Goal: Information Seeking & Learning: Learn about a topic

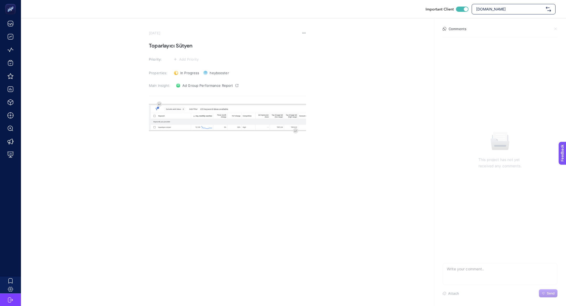
click at [502, 8] on span "[DOMAIN_NAME]" at bounding box center [510, 9] width 68 height 5
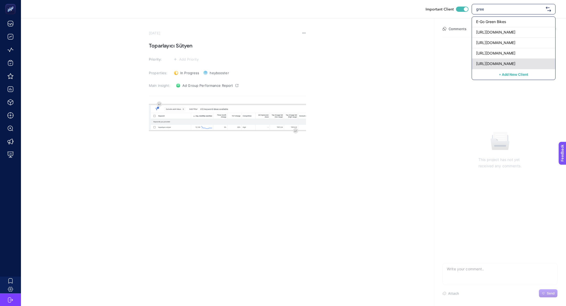
type input "gree"
click at [508, 63] on span "[URL][DOMAIN_NAME]" at bounding box center [495, 63] width 39 height 5
checkbox input "false"
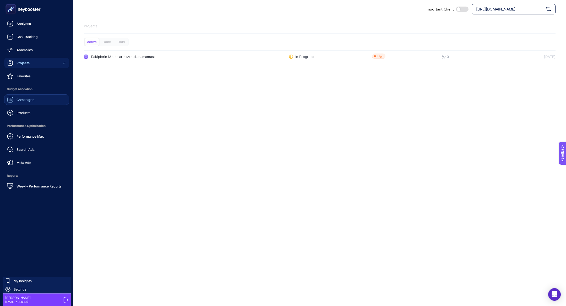
click at [25, 100] on span "Campaigns" at bounding box center [26, 99] width 18 height 4
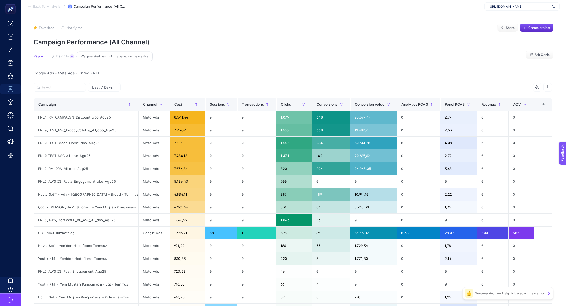
click at [58, 57] on span "Insights" at bounding box center [62, 56] width 13 height 4
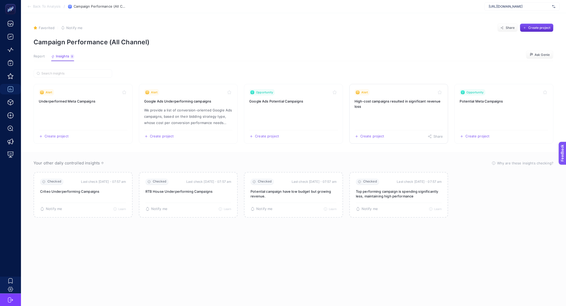
click at [405, 111] on link "Alert High-cost campaigns resulted in significant revenue loss Create project S…" at bounding box center [398, 114] width 99 height 60
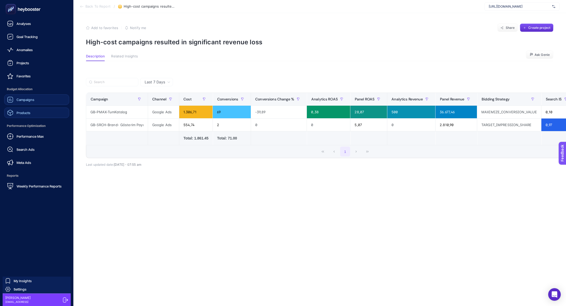
click at [25, 112] on span "Products" at bounding box center [24, 113] width 14 height 4
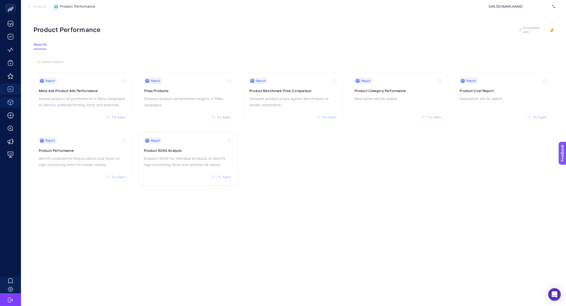
click at [191, 154] on div "Report Try Again Product ROAS Analysis Evaluate ROAS for individual products to…" at bounding box center [188, 158] width 89 height 43
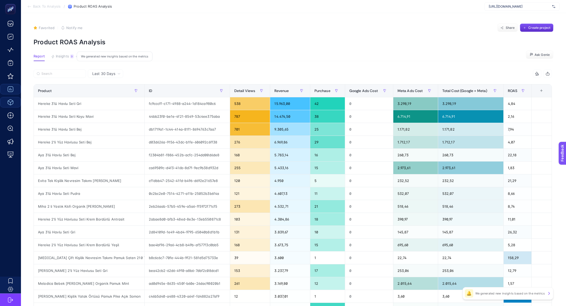
click at [61, 54] on span "Insights" at bounding box center [62, 56] width 13 height 4
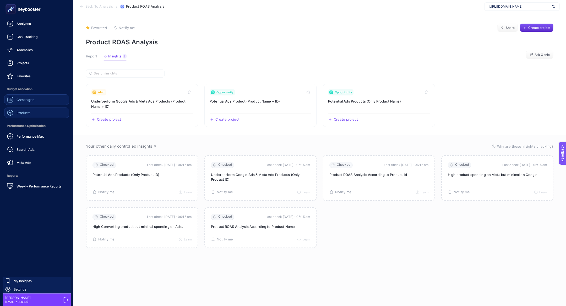
click at [47, 111] on link "Products" at bounding box center [36, 112] width 65 height 10
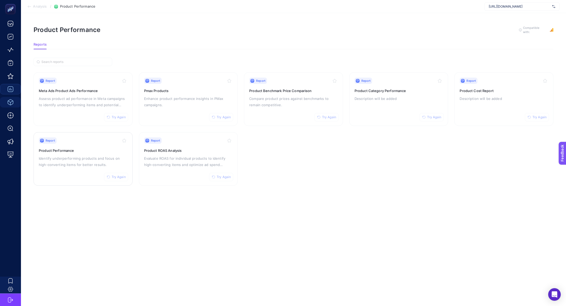
click at [58, 162] on p "Identify underperforming products and focus on high-converting items for better…" at bounding box center [83, 161] width 89 height 13
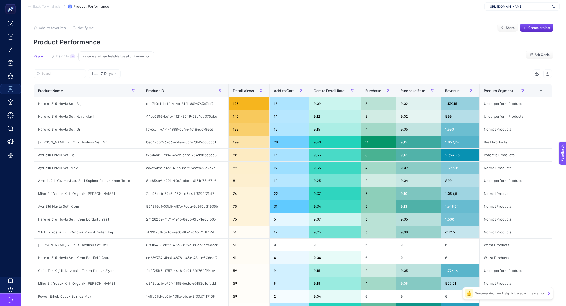
click at [57, 58] on span "Insights" at bounding box center [62, 56] width 13 height 4
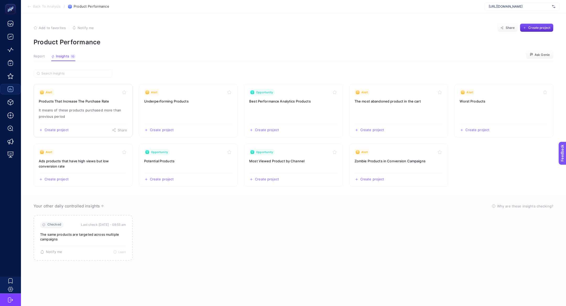
click at [72, 105] on link "Alert Products That Increase The Purchase Rate It means of these products purch…" at bounding box center [83, 110] width 99 height 53
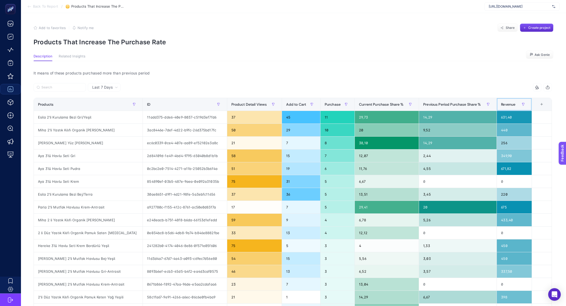
click at [511, 105] on span "Revenue" at bounding box center [508, 104] width 14 height 4
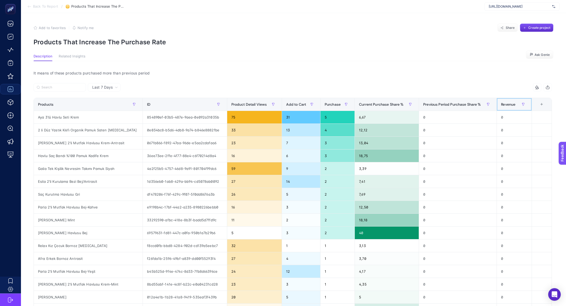
click at [511, 105] on span "Revenue" at bounding box center [508, 104] width 14 height 4
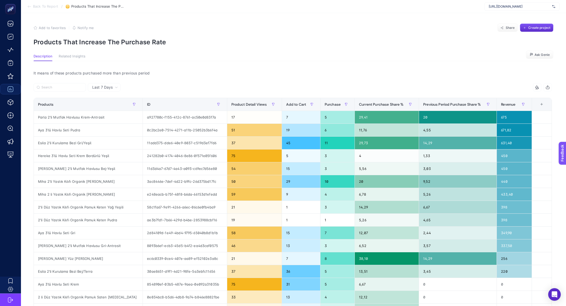
click at [45, 4] on span "Back To Report" at bounding box center [45, 6] width 25 height 4
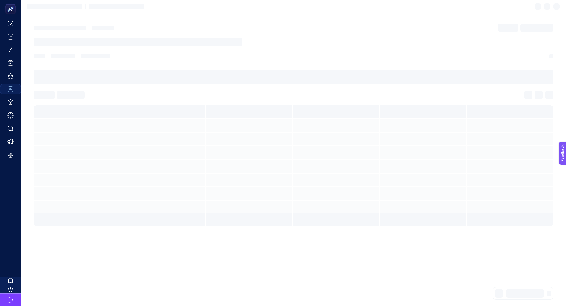
click at [48, 8] on section at bounding box center [293, 6] width 545 height 13
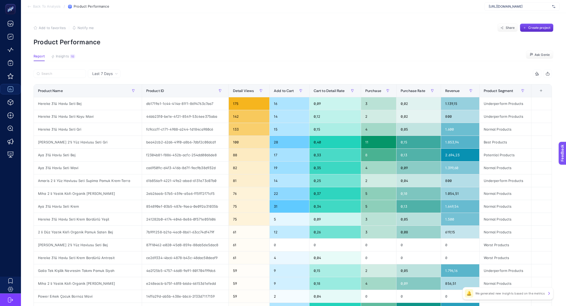
click at [65, 49] on article "Add to favorites false Notify me Share Create project Product Performance Repor…" at bounding box center [293, 217] width 545 height 409
click at [65, 55] on span "Insights" at bounding box center [62, 56] width 13 height 4
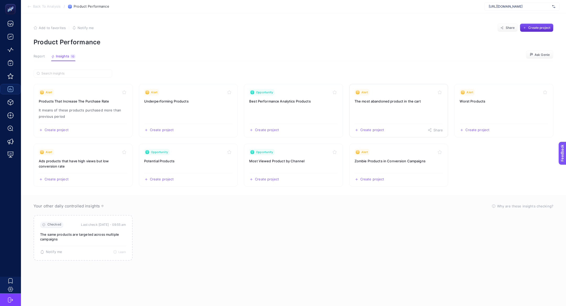
click at [410, 105] on link "Alert The most abandoned product in the cart Create project Share" at bounding box center [398, 110] width 99 height 53
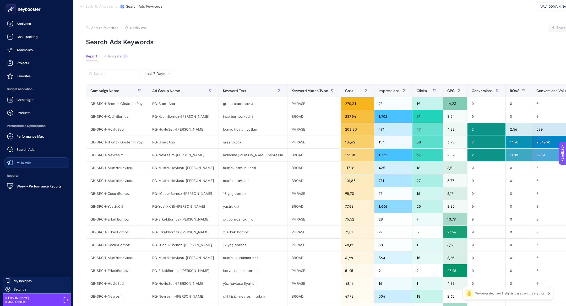
click at [31, 158] on link "Meta Ads" at bounding box center [36, 162] width 65 height 10
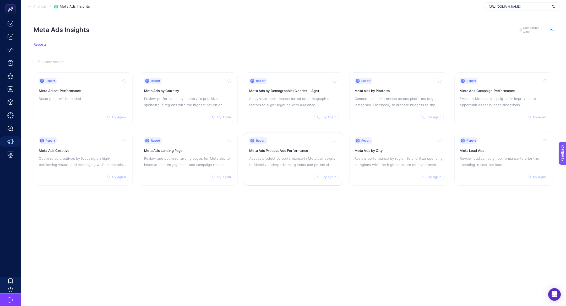
click at [274, 168] on div "Report Try Again Meta Ads Product Ads Performance Assess product ad performance…" at bounding box center [293, 158] width 89 height 43
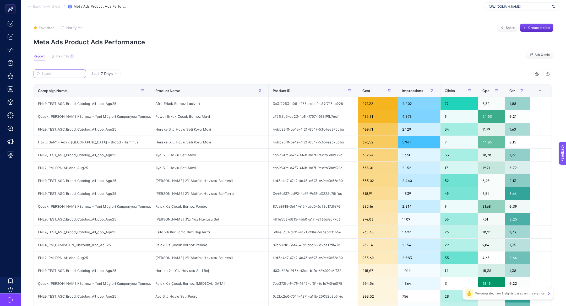
click at [61, 74] on input "Search" at bounding box center [61, 74] width 41 height 4
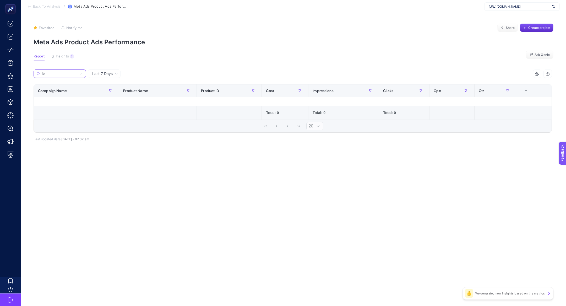
type input "i"
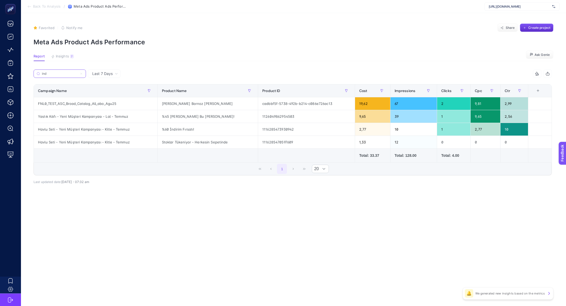
type input "ind"
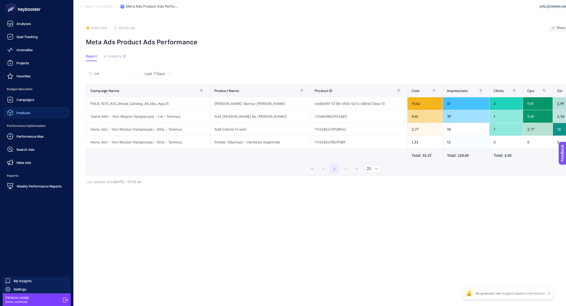
click at [24, 112] on span "Products" at bounding box center [24, 113] width 14 height 4
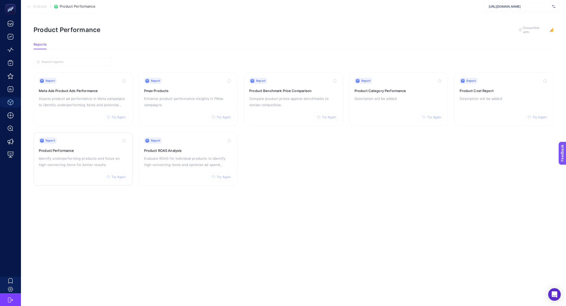
click at [83, 146] on div "Report Try Again Product Performance Identify underperforming products and focu…" at bounding box center [83, 158] width 89 height 43
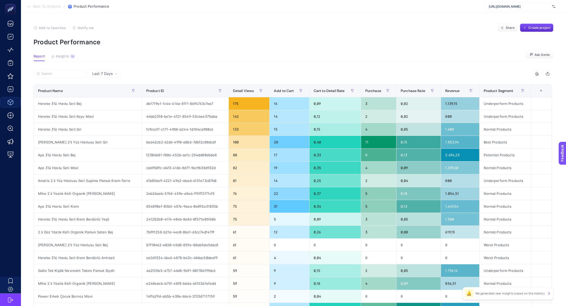
click at [68, 53] on article "Add to favorites false Notify me Share Create project Product Performance Repor…" at bounding box center [293, 217] width 545 height 409
click at [70, 56] on div "10" at bounding box center [72, 56] width 5 height 4
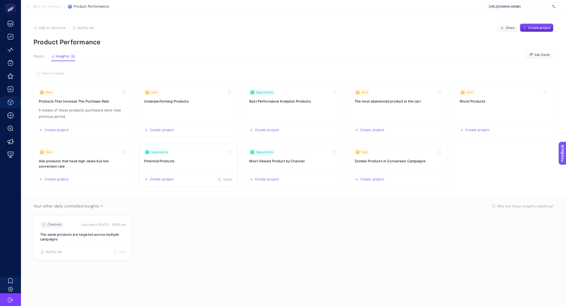
click at [168, 152] on div "Opportunity" at bounding box center [156, 152] width 25 height 6
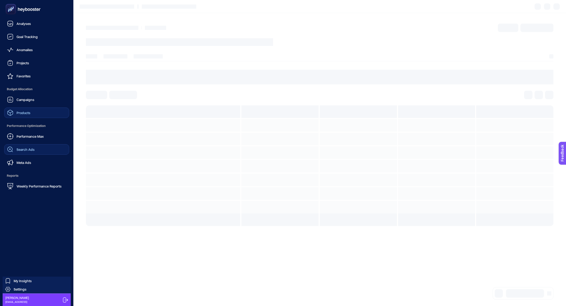
click at [41, 154] on link "Search Ads" at bounding box center [36, 149] width 65 height 10
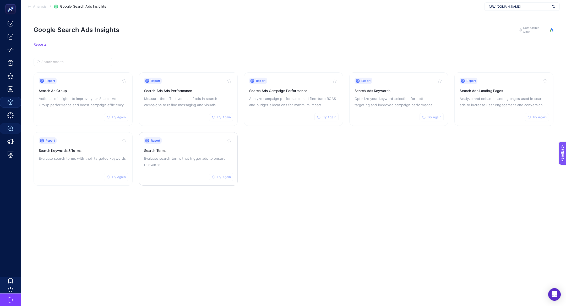
click at [199, 163] on p "Evaluate search terms that trigger ads to ensure relevance" at bounding box center [188, 161] width 89 height 13
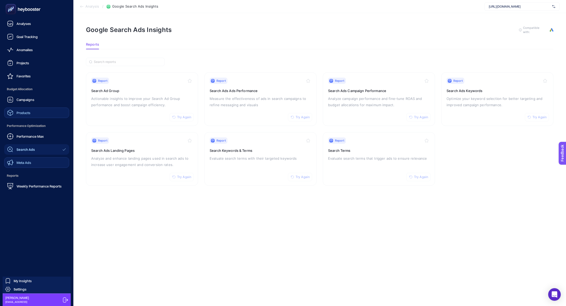
click at [52, 159] on link "Meta Ads" at bounding box center [36, 162] width 65 height 10
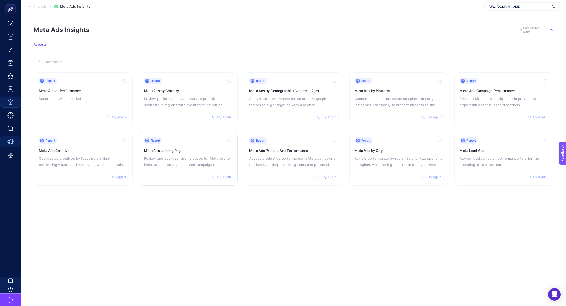
click at [160, 159] on p "Review and optimize landing pages for Meta ads to improve user engagement and c…" at bounding box center [188, 161] width 89 height 13
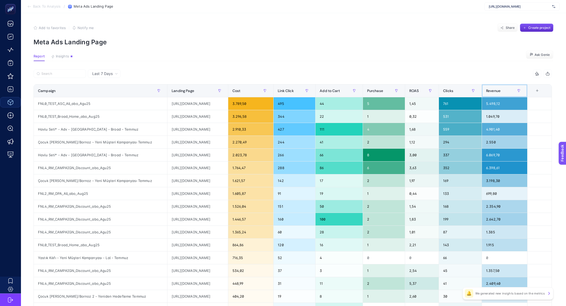
click at [500, 92] on span "Revenue" at bounding box center [493, 91] width 14 height 4
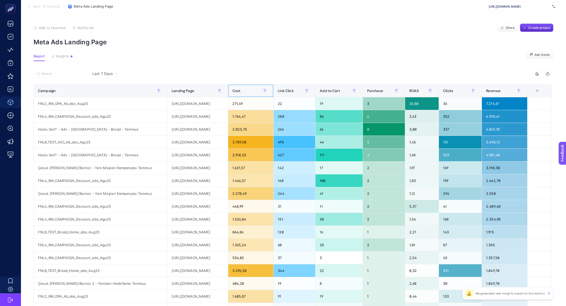
click at [240, 92] on span "Cost" at bounding box center [236, 91] width 8 height 4
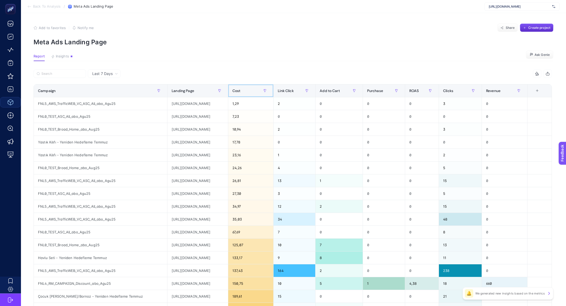
click at [269, 87] on div "Cost" at bounding box center [250, 90] width 37 height 8
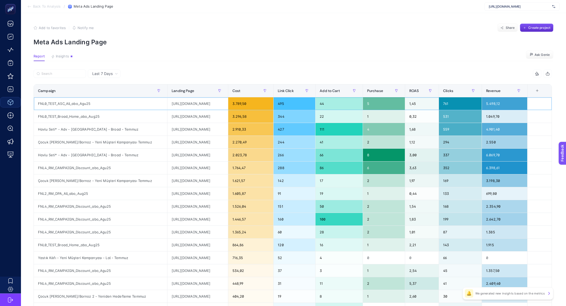
click at [191, 107] on div "http://greenblack.com.tr/havlu-modelleri" at bounding box center [197, 103] width 60 height 13
click at [188, 104] on div "http://greenblack.com.tr/havlu-modelleri" at bounding box center [197, 103] width 60 height 13
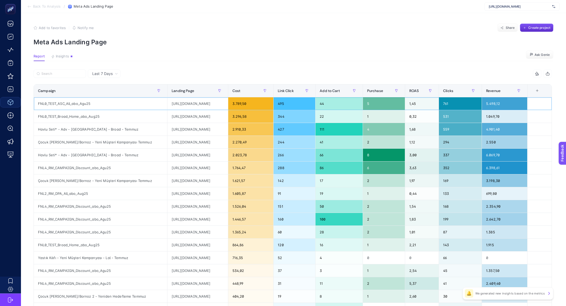
click at [188, 104] on div "http://greenblack.com.tr/havlu-modelleri" at bounding box center [197, 103] width 60 height 13
copy tr "http://greenblack.com.tr/havlu-modelleri"
click at [55, 76] on label at bounding box center [60, 73] width 52 height 8
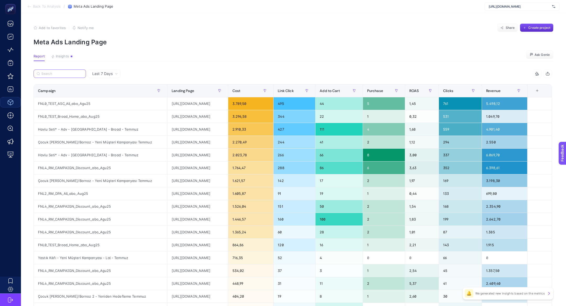
click at [55, 76] on input "Search" at bounding box center [61, 74] width 41 height 4
paste input "http://greenblack.com.tr/havlu-modelleri"
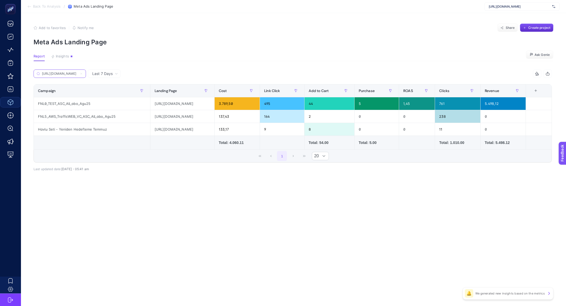
type input "http://greenblack.com.tr/havlu-modelleri"
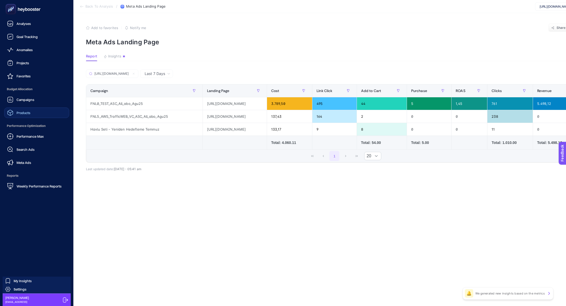
click at [9, 7] on rect at bounding box center [11, 9] width 9 height 9
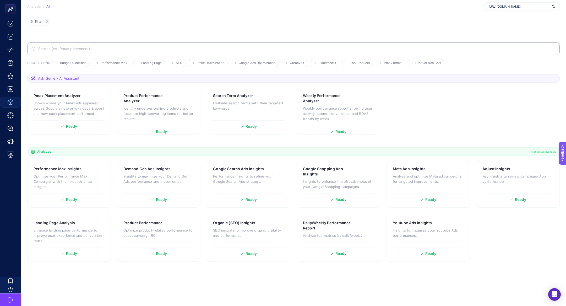
click at [168, 46] on label at bounding box center [293, 48] width 532 height 13
click at [168, 47] on input "Search" at bounding box center [296, 49] width 518 height 4
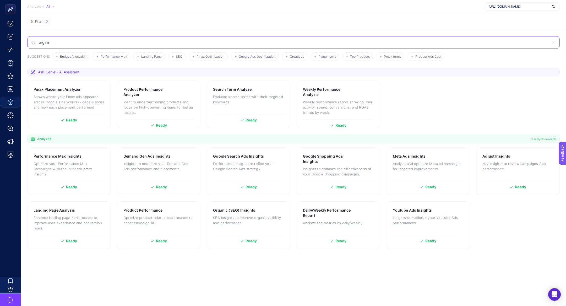
type input "organ"
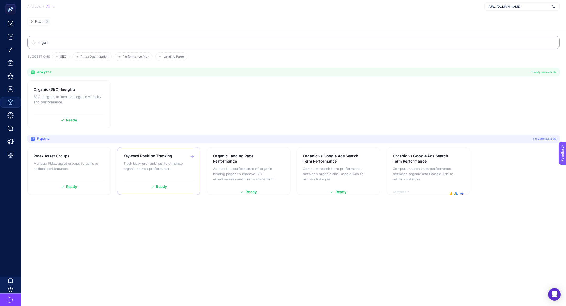
click at [149, 170] on p "Track keyword rankings to enhance organic search performance." at bounding box center [158, 166] width 71 height 10
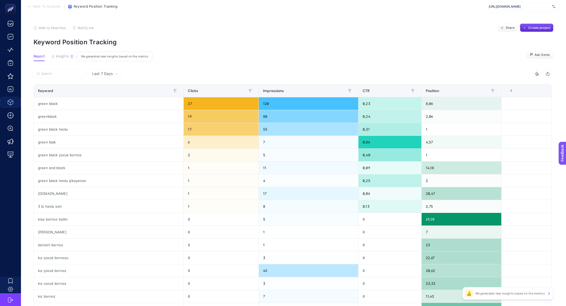
click at [65, 58] on button "Insights 7 We generated new insights based on the metrics" at bounding box center [62, 57] width 23 height 7
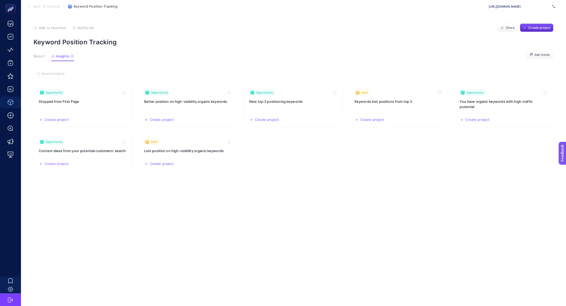
click at [34, 57] on span "Report" at bounding box center [39, 56] width 11 height 4
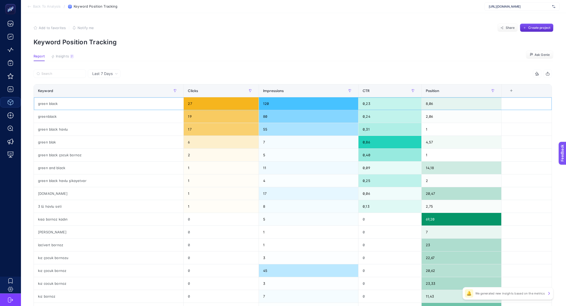
click at [49, 107] on div "green black" at bounding box center [109, 103] width 150 height 13
click at [57, 191] on div "blacked.com" at bounding box center [109, 193] width 150 height 13
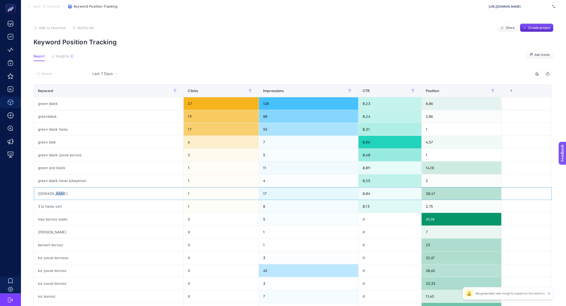
click at [57, 191] on div "blacked.com" at bounding box center [109, 193] width 150 height 13
click at [65, 56] on span "Insights" at bounding box center [62, 56] width 13 height 4
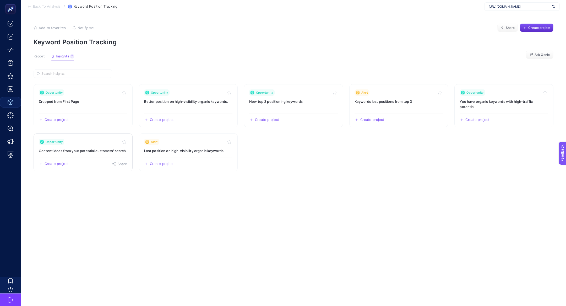
click at [107, 146] on link "Opportunity Content ideas from your potential customers' search Create project …" at bounding box center [83, 152] width 99 height 38
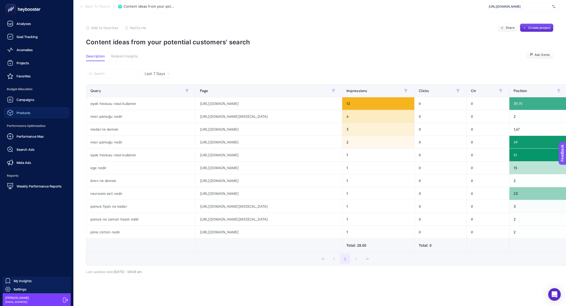
click at [64, 9] on div at bounding box center [36, 9] width 65 height 18
drag, startPoint x: 15, startPoint y: 3, endPoint x: 15, endPoint y: 6, distance: 3.2
click at [15, 6] on rect at bounding box center [11, 9] width 10 height 10
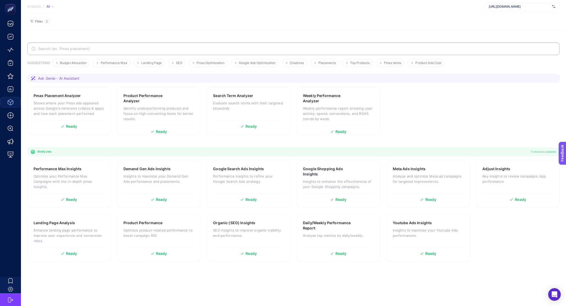
click at [114, 48] on input "Search" at bounding box center [296, 49] width 518 height 4
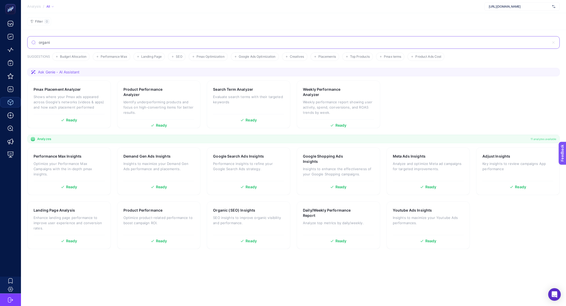
type input "organi"
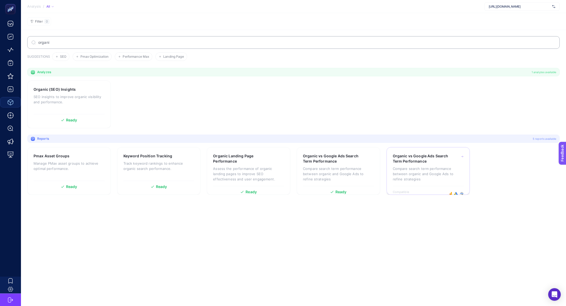
click at [425, 166] on p "Compare search term performance between organic and Google Ads to refine strate…" at bounding box center [428, 174] width 71 height 16
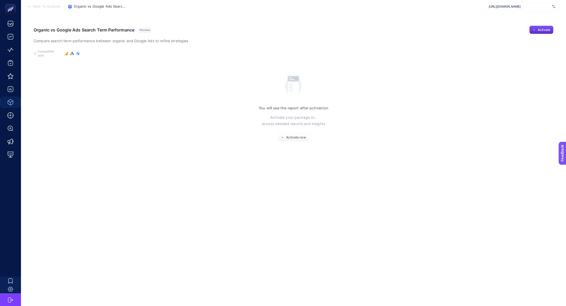
click at [51, 8] on span "Back To Analysis" at bounding box center [47, 6] width 28 height 4
click at [29, 7] on icon at bounding box center [29, 6] width 4 height 4
click at [29, 7] on icon at bounding box center [29, 7] width 3 height 0
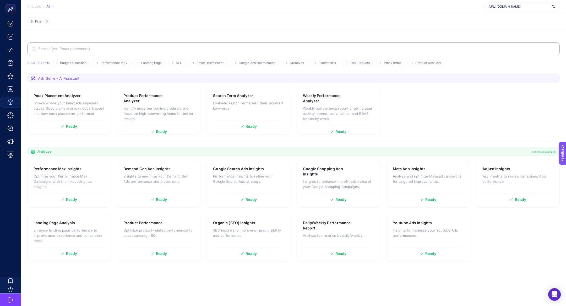
click at [299, 53] on label at bounding box center [293, 48] width 532 height 13
click at [299, 51] on input "Search" at bounding box center [296, 49] width 518 height 4
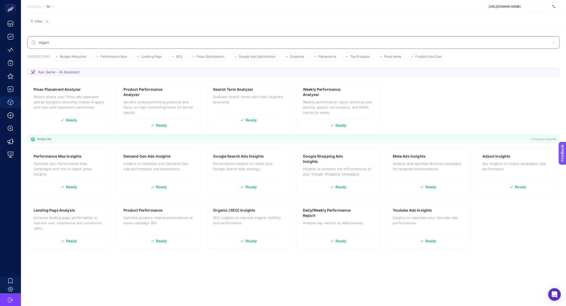
type input "organ"
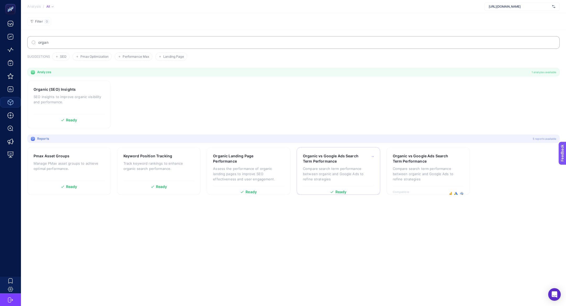
click at [334, 171] on p "Compare search term performance between organic and Google Ads to refine strate…" at bounding box center [338, 174] width 71 height 16
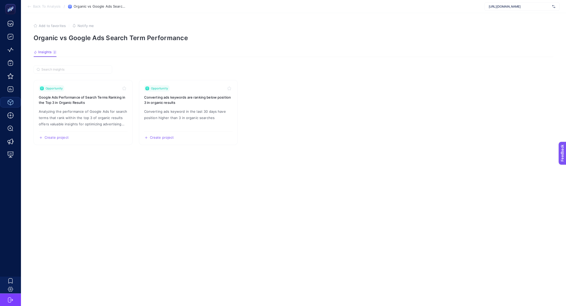
click at [28, 7] on icon at bounding box center [29, 6] width 4 height 4
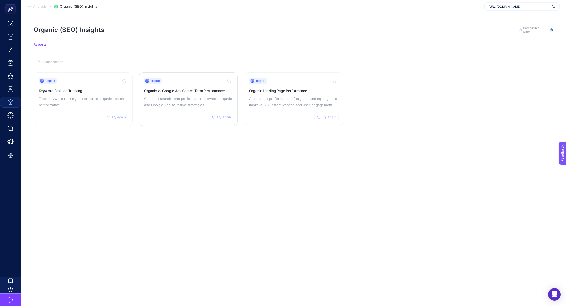
click at [188, 101] on p "Compare search term performance between organic and Google Ads to refine strate…" at bounding box center [188, 101] width 89 height 13
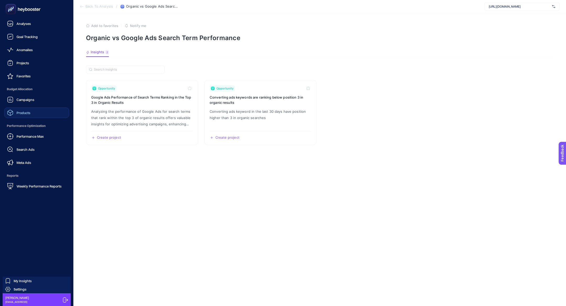
click at [10, 9] on icon at bounding box center [10, 9] width 5 height 5
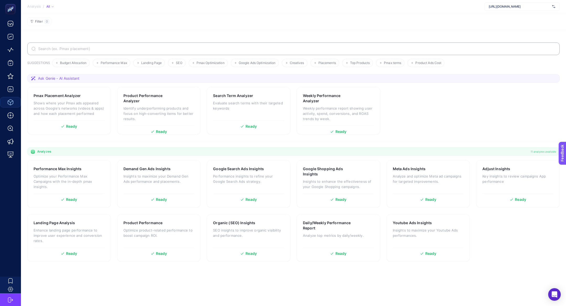
click at [260, 45] on label at bounding box center [293, 48] width 532 height 13
click at [260, 47] on input "Search" at bounding box center [296, 49] width 518 height 4
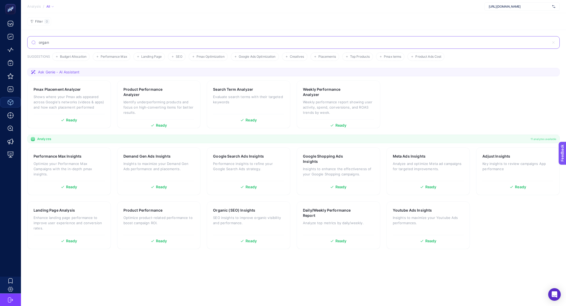
type input "organ"
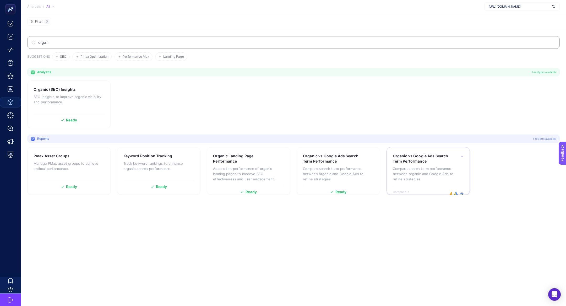
click at [460, 155] on div "Organic vs Google Ads Search Term Performance" at bounding box center [428, 158] width 71 height 10
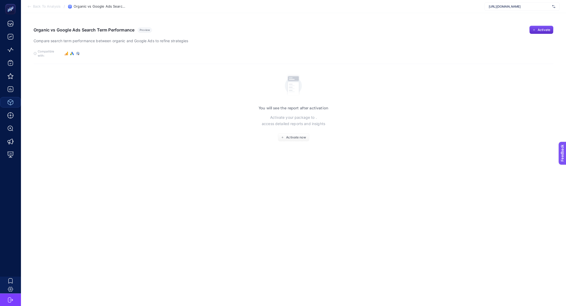
click at [284, 128] on div "You will see the report after activation Activate your package to . access deta…" at bounding box center [294, 106] width 70 height 69
click at [285, 133] on button "Activate now" at bounding box center [294, 137] width 32 height 8
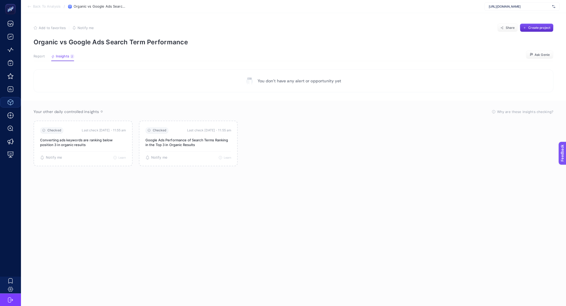
click at [51, 59] on button "Report" at bounding box center [62, 57] width 23 height 7
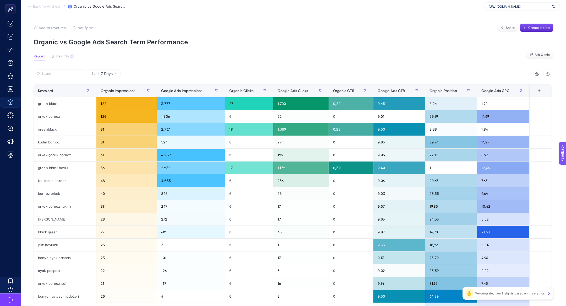
click at [55, 26] on span "Add to favorites" at bounding box center [52, 28] width 27 height 4
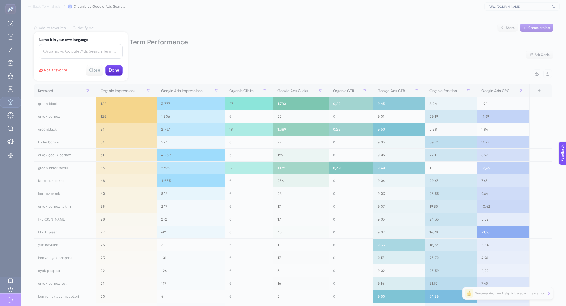
click at [119, 73] on button "Done" at bounding box center [113, 70] width 17 height 10
click at [112, 42] on button "Close" at bounding box center [113, 42] width 17 height 10
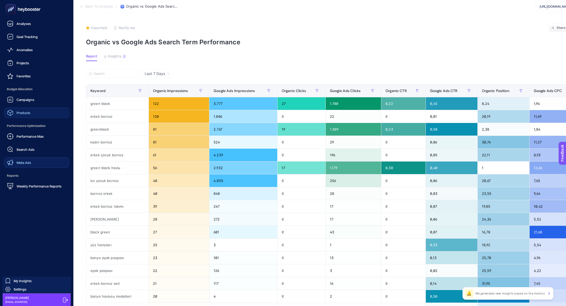
click at [22, 164] on span "Meta Ads" at bounding box center [24, 162] width 15 height 4
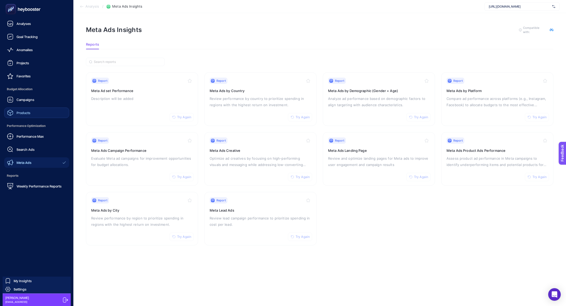
click at [36, 116] on link "Products" at bounding box center [36, 112] width 65 height 10
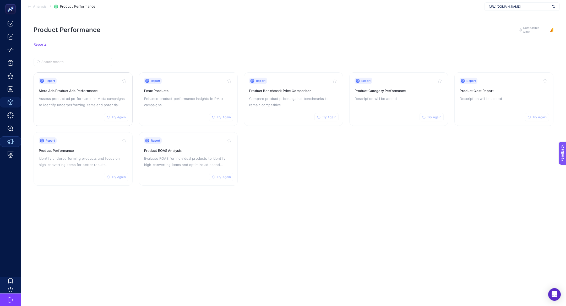
click at [75, 104] on p "Assess product ad performance in Meta campaigns to identify underperforming ite…" at bounding box center [83, 101] width 89 height 13
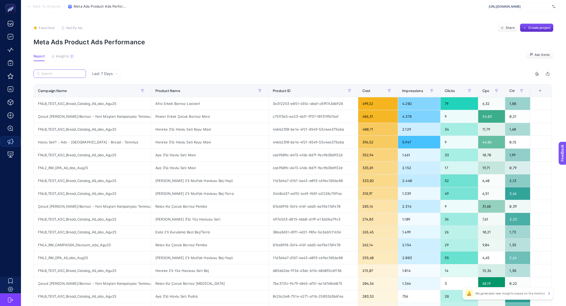
click at [62, 74] on input "Search" at bounding box center [61, 74] width 41 height 4
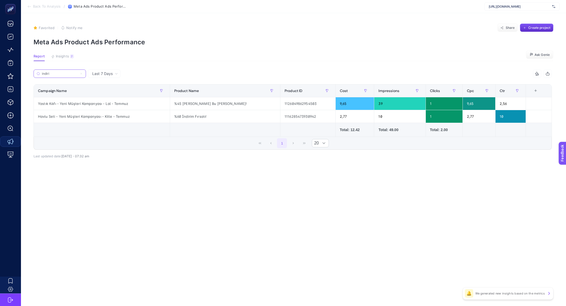
type input "indiri"
drag, startPoint x: 183, startPoint y: 104, endPoint x: 220, endPoint y: 106, distance: 37.0
click at [220, 106] on div "%45 İndirim - Sadece Bu Aya Özel!" at bounding box center [225, 103] width 110 height 13
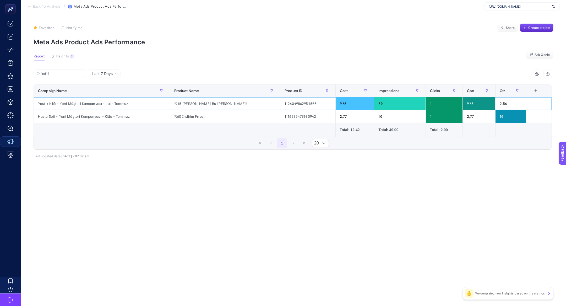
click at [220, 106] on div "%45 İndirim - Sadece Bu Aya Özel!" at bounding box center [225, 103] width 110 height 13
drag, startPoint x: 341, startPoint y: 105, endPoint x: 333, endPoint y: 105, distance: 7.9
click at [336, 105] on div "9,65" at bounding box center [355, 103] width 39 height 13
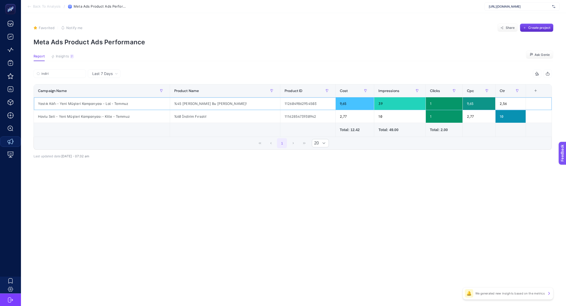
click at [336, 105] on div "9,65" at bounding box center [355, 103] width 39 height 13
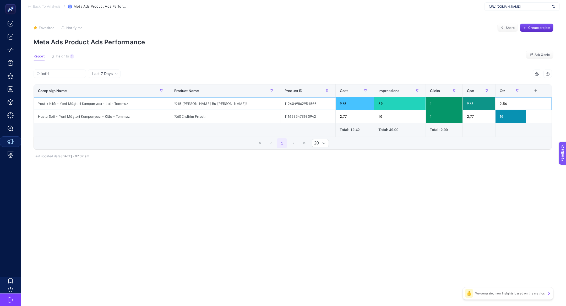
click at [336, 105] on div "9,65" at bounding box center [355, 103] width 39 height 13
click at [229, 104] on div "%45 İndirim - Sadece Bu Aya Özel!" at bounding box center [225, 103] width 110 height 13
click at [296, 102] on div "1126049862954503" at bounding box center [307, 103] width 55 height 13
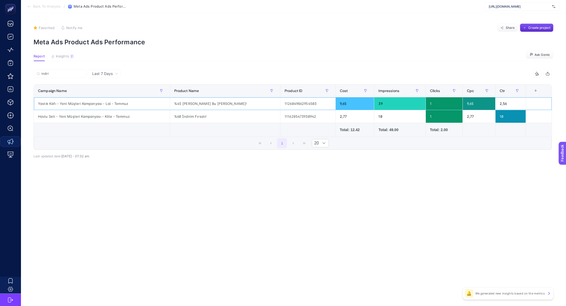
click at [296, 102] on div "1126049862954503" at bounding box center [307, 103] width 55 height 13
click at [292, 124] on td at bounding box center [307, 130] width 55 height 14
drag, startPoint x: 176, startPoint y: 102, endPoint x: 189, endPoint y: 105, distance: 13.5
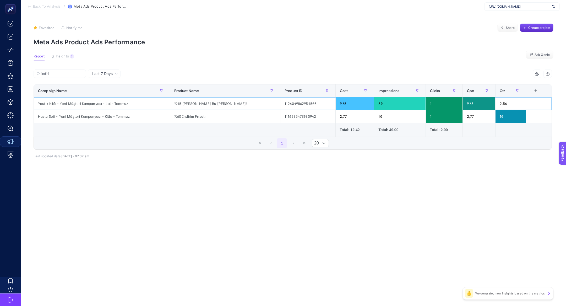
click at [180, 102] on div "%45 İndirim - Sadece Bu Aya Özel!" at bounding box center [225, 103] width 110 height 13
click at [194, 102] on div "%45 İndirim - Sadece Bu Aya Özel!" at bounding box center [225, 103] width 110 height 13
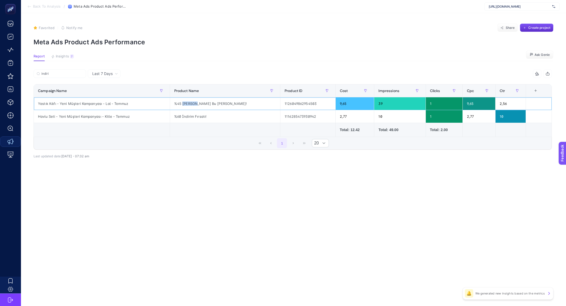
click at [194, 102] on div "%45 İndirim - Sadece Bu Aya Özel!" at bounding box center [225, 103] width 110 height 13
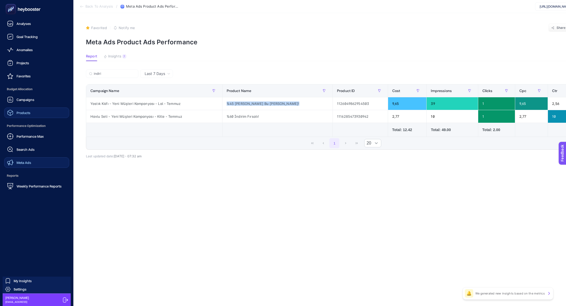
click at [23, 117] on link "Products" at bounding box center [36, 112] width 65 height 10
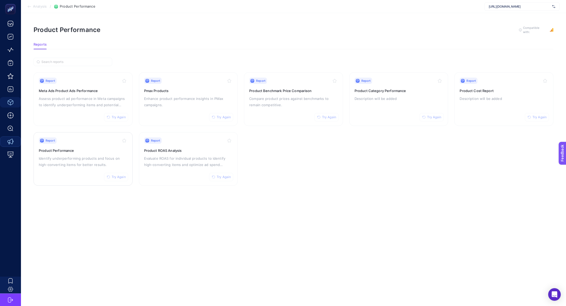
click at [95, 151] on h3 "Product Performance" at bounding box center [83, 150] width 89 height 5
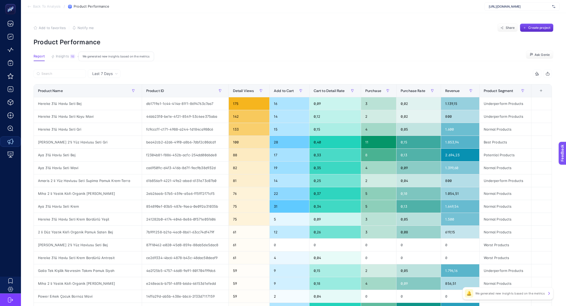
click at [67, 60] on button "Insights 10 We generated new insights based on the metrics" at bounding box center [63, 57] width 24 height 7
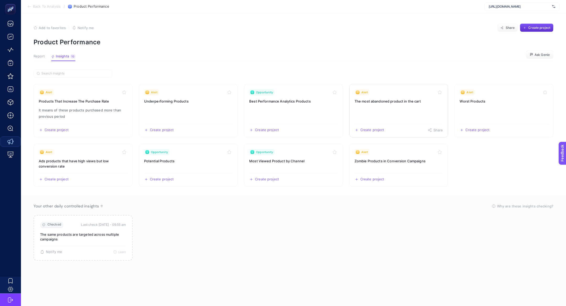
click at [391, 113] on link "Alert The most abandoned product in the cart Create project Share" at bounding box center [398, 110] width 99 height 53
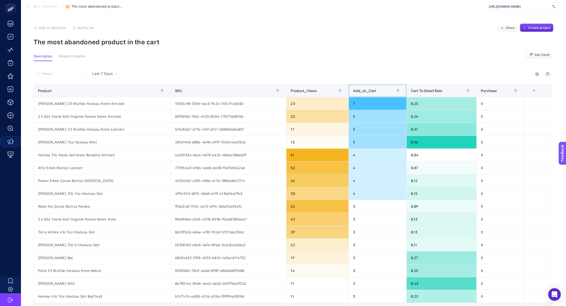
click at [363, 90] on span "Add_to_Cart" at bounding box center [364, 91] width 23 height 4
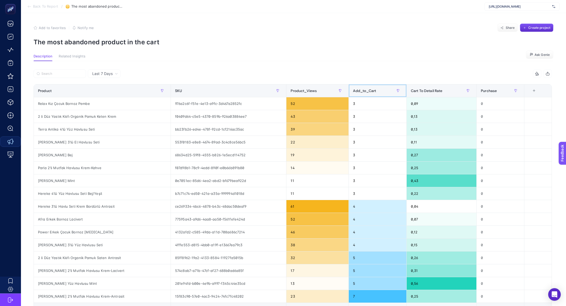
click at [363, 90] on span "Add_to_Cart" at bounding box center [364, 91] width 23 height 4
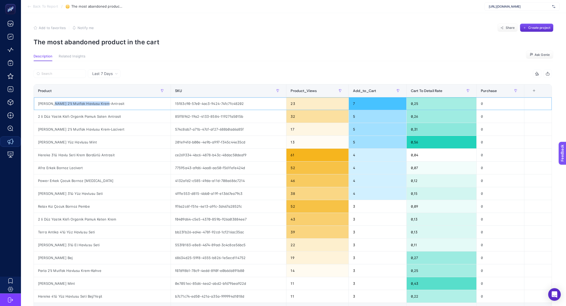
drag, startPoint x: 50, startPoint y: 105, endPoint x: 83, endPoint y: 106, distance: 33.0
click at [83, 106] on div "[PERSON_NAME] 2'li Mutfak Havlusu Krem-Antrasit" at bounding box center [102, 103] width 137 height 13
click at [53, 116] on div "2 li Düz Yastık Kılıfı Organik Pamuk Saten Antrasit" at bounding box center [102, 116] width 137 height 13
click at [63, 79] on div at bounding box center [163, 75] width 259 height 12
click at [63, 76] on label at bounding box center [60, 73] width 52 height 8
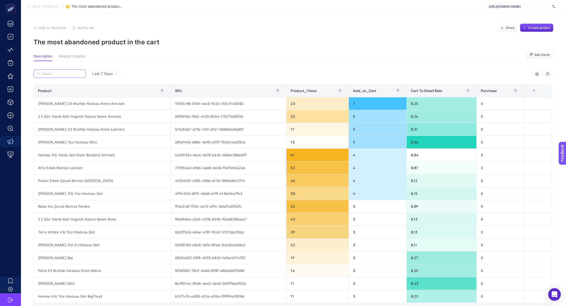
click at [63, 76] on input "Search" at bounding box center [61, 74] width 41 height 4
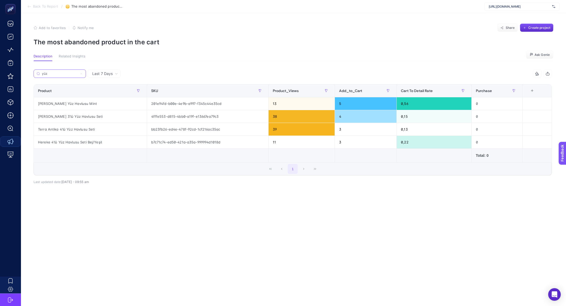
type input "yüz"
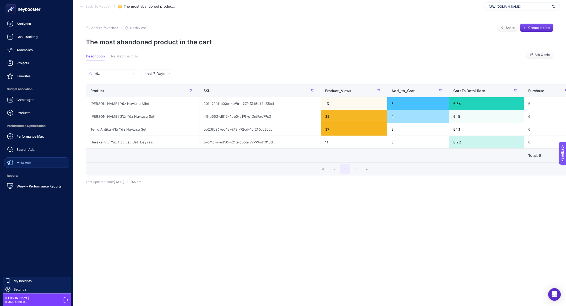
click at [42, 162] on link "Meta Ads" at bounding box center [36, 162] width 65 height 10
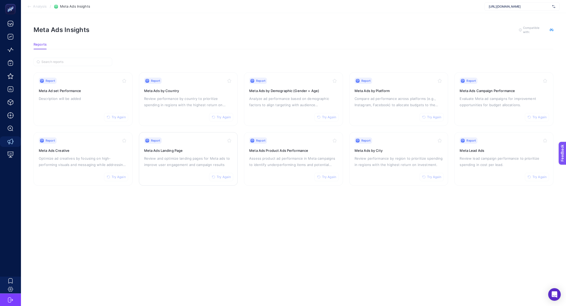
click at [186, 146] on div "Report Try Again Meta Ads Landing Page Review and optimize landing pages for Me…" at bounding box center [188, 158] width 89 height 43
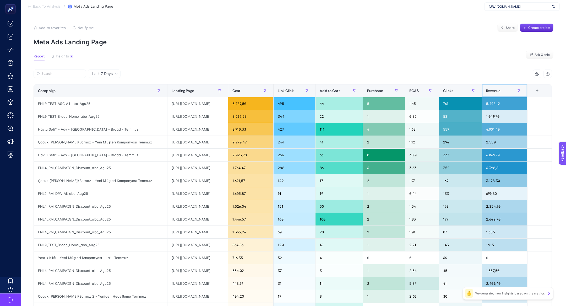
click at [508, 85] on th "Revenue" at bounding box center [505, 90] width 46 height 13
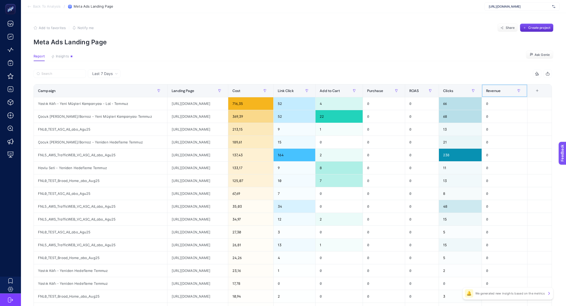
click at [504, 87] on div "Revenue" at bounding box center [504, 90] width 37 height 8
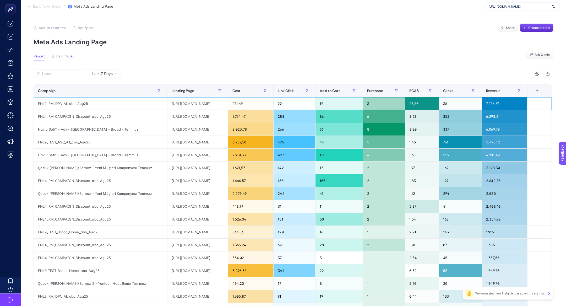
drag, startPoint x: 190, startPoint y: 101, endPoint x: 196, endPoint y: 101, distance: 6.5
click at [190, 101] on div "https://greenblack.com.tr/havlu-modelleri" at bounding box center [197, 103] width 60 height 13
click at [204, 102] on div "https://greenblack.com.tr/havlu-modelleri" at bounding box center [197, 103] width 60 height 13
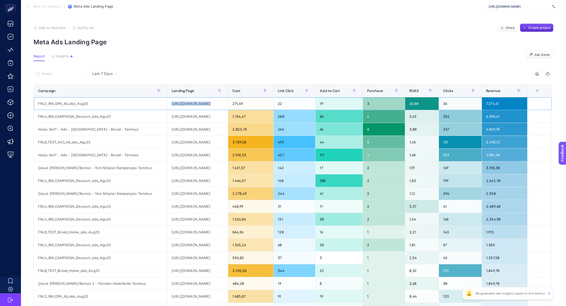
click at [204, 102] on div "https://greenblack.com.tr/havlu-modelleri" at bounding box center [197, 103] width 60 height 13
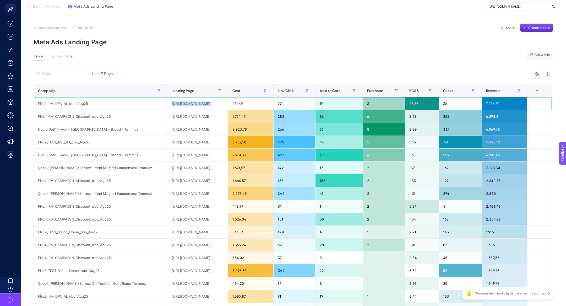
copy tr "https://greenblack.com.tr/havlu-modelleri"
click at [80, 74] on input "Search" at bounding box center [61, 74] width 41 height 4
paste input "https://greenblack.com.tr/havlu-modelleri"
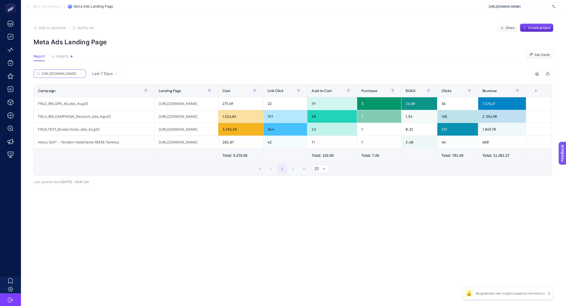
type input "https://greenblack.com.tr/havlu-modelleri"
click at [59, 100] on div "FNL2_RM_DPA_All_abo_Aug25" at bounding box center [94, 103] width 120 height 13
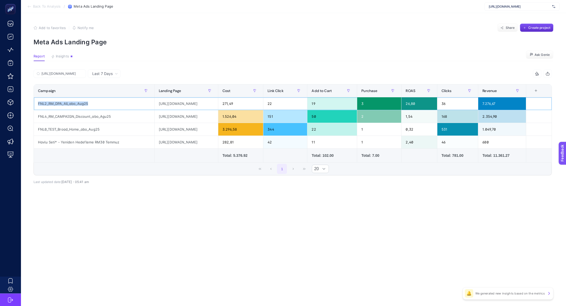
click at [45, 107] on div "FNL2_RM_DPA_All_abo_Aug25" at bounding box center [94, 103] width 120 height 13
click at [45, 105] on div "FNL2_RM_DPA_All_abo_Aug25" at bounding box center [94, 103] width 120 height 13
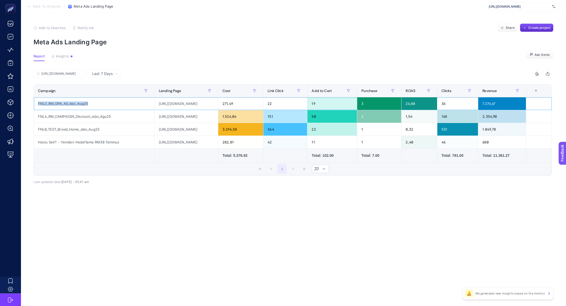
click at [45, 105] on div "FNL2_RM_DPA_All_abo_Aug25" at bounding box center [94, 103] width 120 height 13
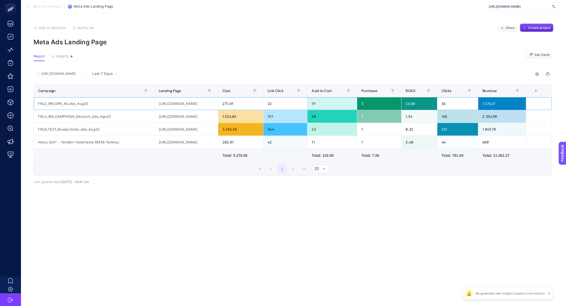
click at [45, 105] on div "FNL2_RM_DPA_All_abo_Aug25" at bounding box center [94, 103] width 120 height 13
copy tr "FNL2_RM_DPA_All_abo_Aug25"
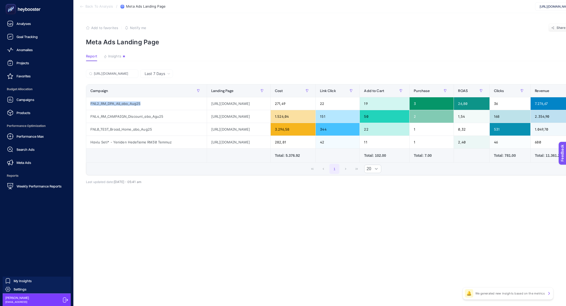
click at [28, 163] on span "Meta Ads" at bounding box center [24, 162] width 15 height 4
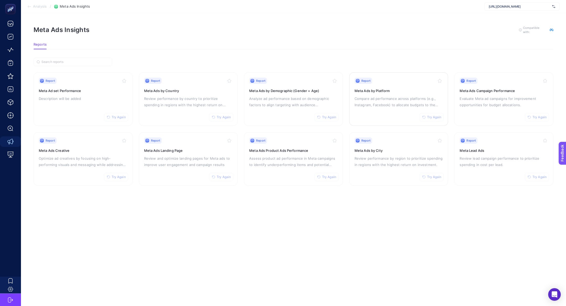
click at [371, 96] on p "Compare ad performance across platforms (e.g., Instagram, Facebook) to allocate…" at bounding box center [398, 101] width 89 height 13
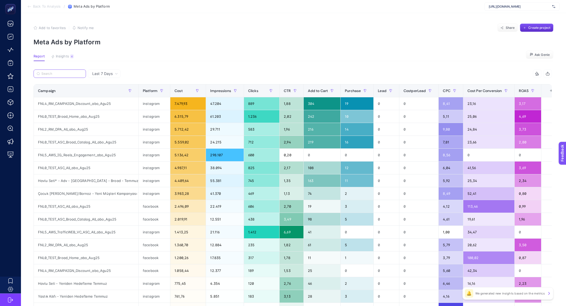
click at [71, 72] on input "Search" at bounding box center [61, 74] width 41 height 4
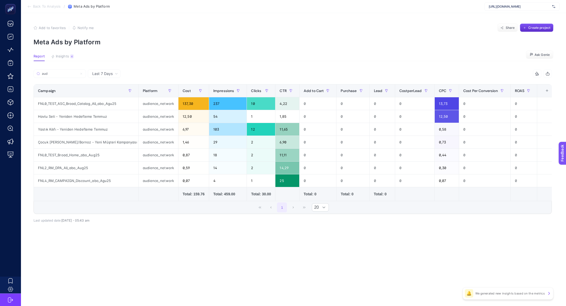
drag, startPoint x: 69, startPoint y: 216, endPoint x: 91, endPoint y: 219, distance: 22.2
click at [91, 219] on div "aud 11 items selected Campaign Platform Cost Impressions Clicks CTR Add to Cart…" at bounding box center [293, 150] width 518 height 144
drag, startPoint x: 91, startPoint y: 219, endPoint x: 63, endPoint y: 219, distance: 28.0
click at [63, 219] on div "aud 11 items selected Campaign Platform Cost Impressions Clicks CTR Add to Cart…" at bounding box center [293, 153] width 518 height 151
click at [62, 72] on input "aud" at bounding box center [61, 74] width 41 height 4
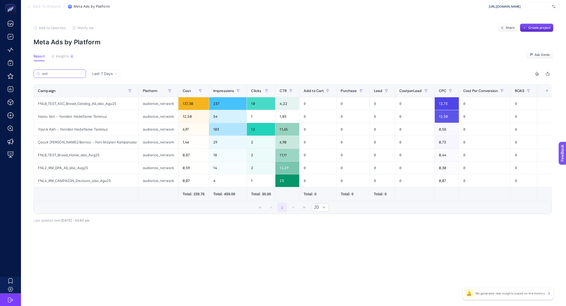
click at [62, 72] on input "aud" at bounding box center [60, 74] width 36 height 4
type input "a"
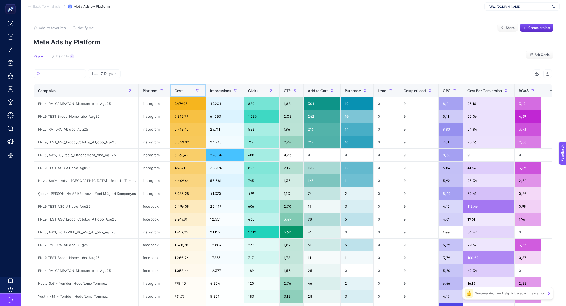
click at [183, 92] on div "Cost" at bounding box center [187, 90] width 27 height 8
click at [183, 92] on span "Cost" at bounding box center [178, 91] width 8 height 4
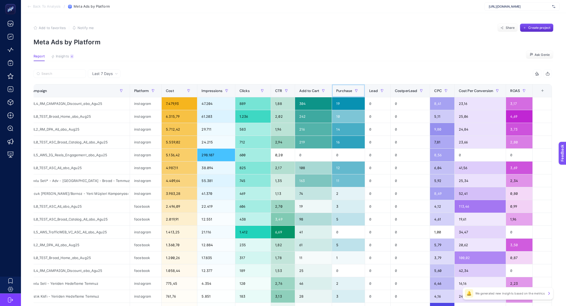
click at [344, 92] on span "Purchase" at bounding box center [344, 91] width 16 height 4
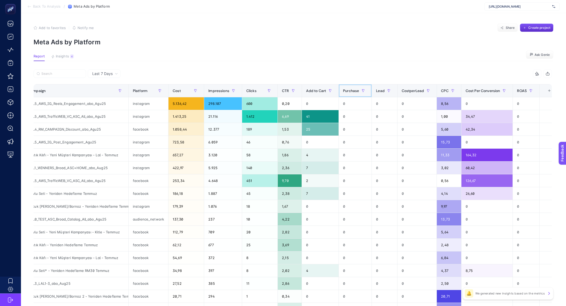
click at [344, 92] on span "Purchase" at bounding box center [351, 91] width 16 height 4
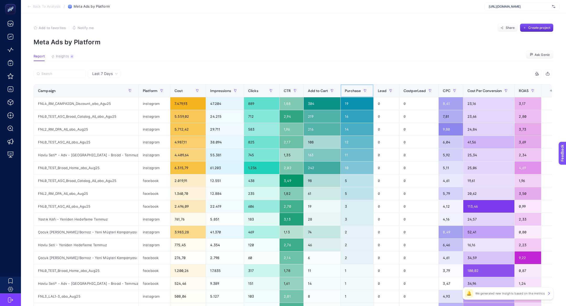
scroll to position [0, 0]
click at [77, 207] on div "FNL0_TEST_ASC_All_abo_Agu25" at bounding box center [86, 206] width 105 height 13
copy tr "FNL0_TEST_ASC_All_abo_Agu25"
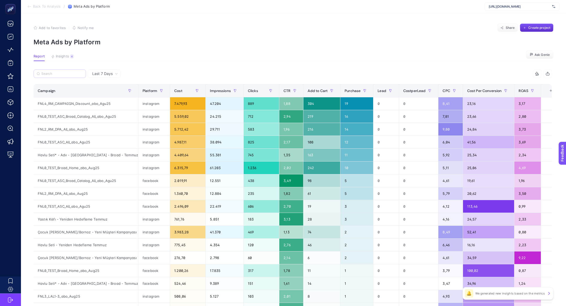
click at [72, 71] on label at bounding box center [60, 73] width 52 height 8
click at [72, 72] on input "Search" at bounding box center [61, 74] width 41 height 4
paste input "FNL0_TEST_ASC_All_abo_Agu25"
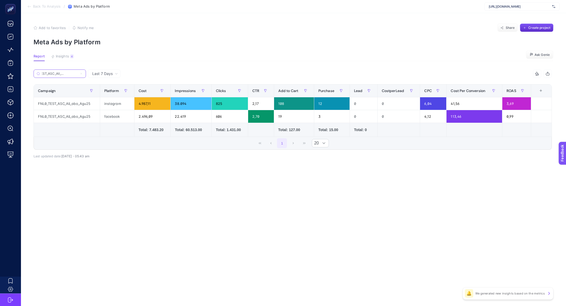
type input "FNL0_TEST_ASC_All_abo_Agu25"
drag, startPoint x: 107, startPoint y: 104, endPoint x: 182, endPoint y: 105, distance: 75.7
click at [182, 106] on tr "FNL0_TEST_ASC_All_abo_Agu25 instagram 4.987,11 38.094 825 2,17 108 12 0 0 6,04 …" at bounding box center [293, 103] width 518 height 13
click at [182, 105] on div "38.094" at bounding box center [191, 103] width 41 height 13
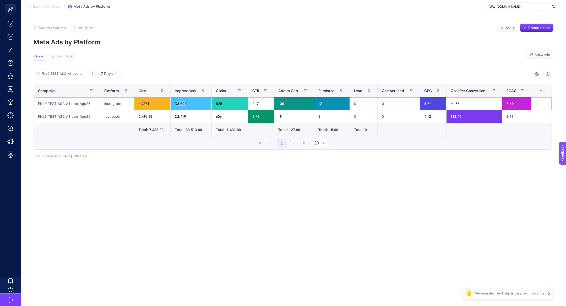
click at [182, 105] on div "38.094" at bounding box center [191, 103] width 41 height 13
click at [242, 113] on div "606" at bounding box center [230, 116] width 36 height 13
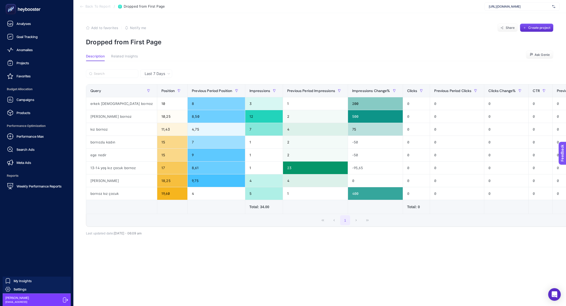
click at [6, 16] on div at bounding box center [36, 9] width 65 height 18
click at [12, 14] on rect at bounding box center [11, 9] width 10 height 10
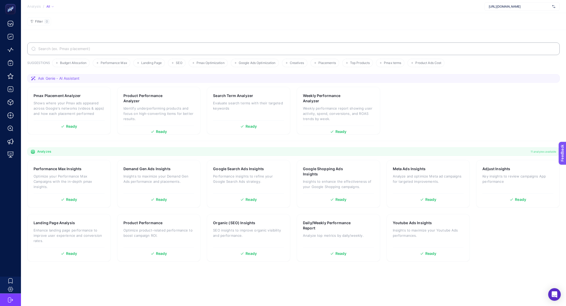
click at [121, 47] on input "Search" at bounding box center [296, 49] width 518 height 4
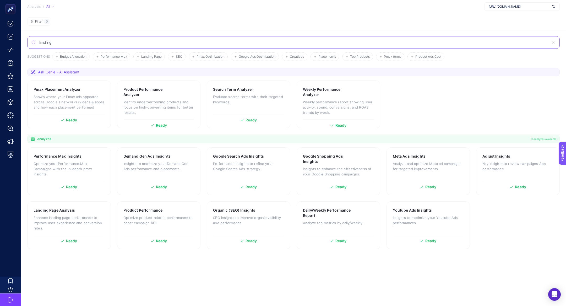
type input "landing"
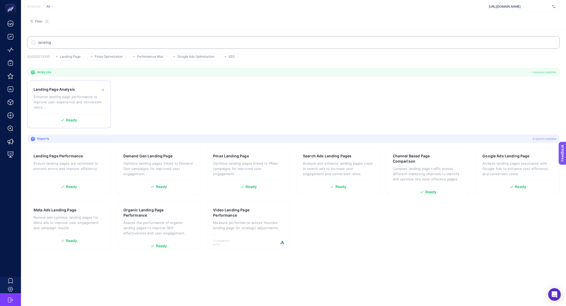
click at [83, 94] on p "Enhance landing page performance to improve user experience and conversion rate…" at bounding box center [69, 102] width 71 height 16
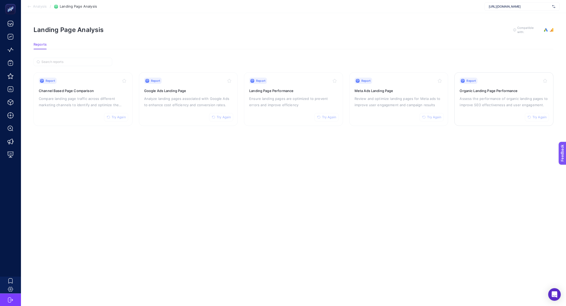
click at [475, 96] on p "Assess the performance of organic landing pages to improve SEO effectiveness an…" at bounding box center [503, 101] width 89 height 13
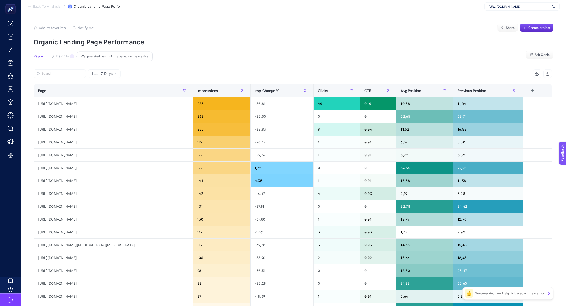
click at [59, 59] on button "Insights 2 We generated new insights based on the metrics" at bounding box center [62, 57] width 23 height 7
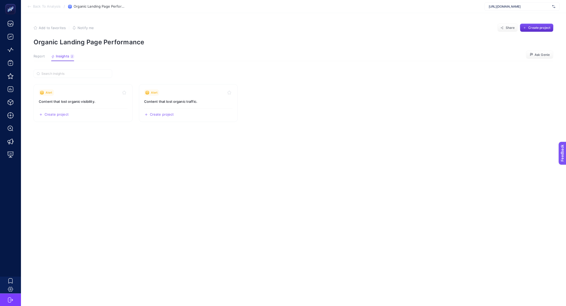
click at [35, 56] on span "Report" at bounding box center [39, 56] width 11 height 4
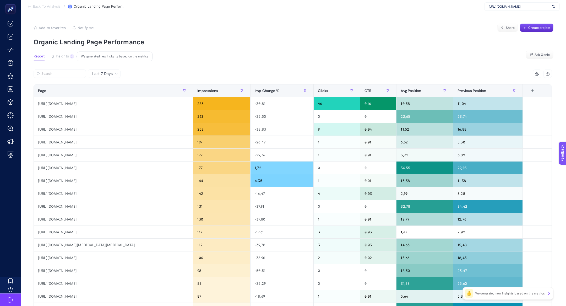
click at [73, 60] on button "Insights 2 We generated new insights based on the metrics" at bounding box center [62, 57] width 23 height 7
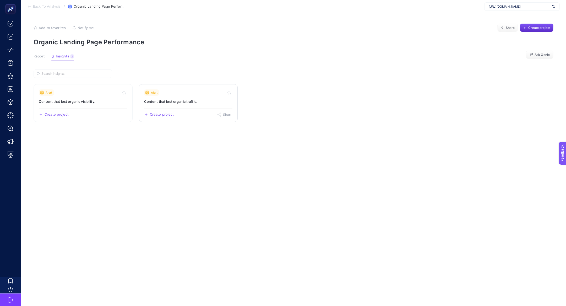
click at [153, 92] on span "Alert" at bounding box center [154, 92] width 7 height 4
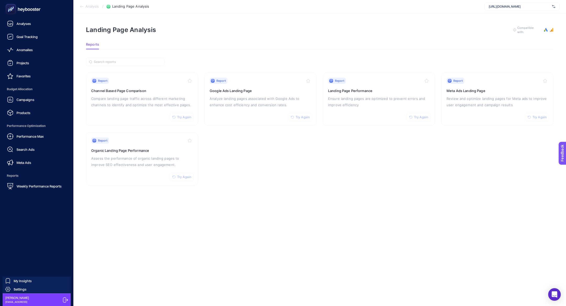
click at [11, 13] on rect at bounding box center [11, 9] width 9 height 9
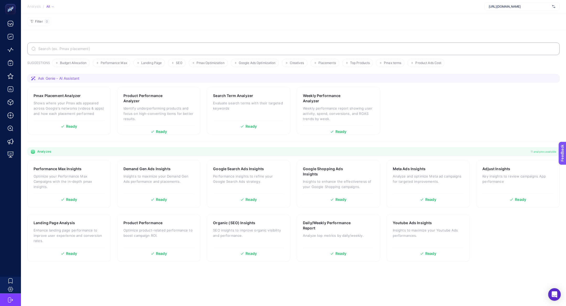
click at [162, 50] on input "Search" at bounding box center [296, 49] width 518 height 4
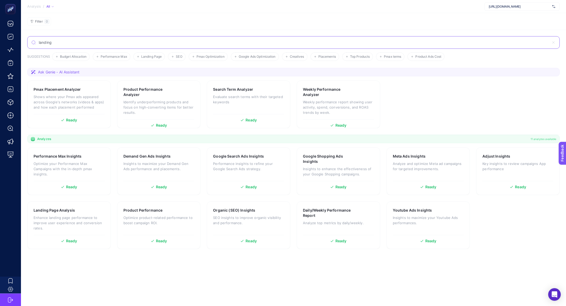
type input "landing"
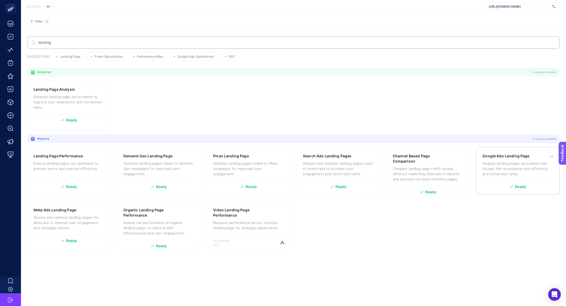
click at [504, 154] on h3 "Google Ads Landing Page" at bounding box center [505, 155] width 47 height 5
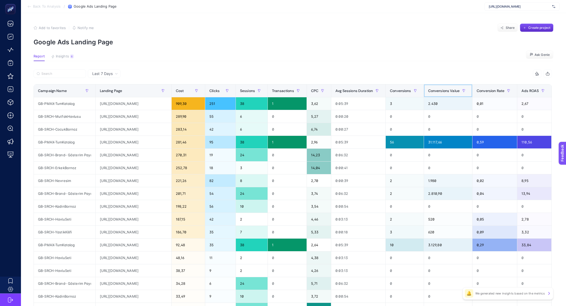
click at [468, 94] on div "Conversions Value" at bounding box center [448, 90] width 40 height 8
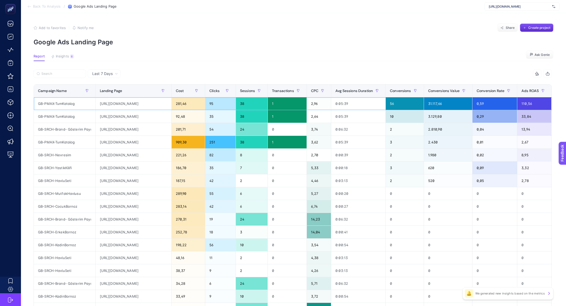
drag, startPoint x: 141, startPoint y: 103, endPoint x: 171, endPoint y: 103, distance: 29.6
click at [171, 103] on div "https://greenblack.com.tr/banyo-bornoz" at bounding box center [134, 103] width 76 height 13
click at [67, 57] on span "Insights" at bounding box center [62, 56] width 13 height 4
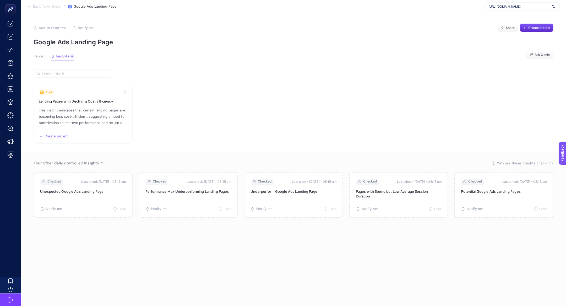
click at [39, 57] on span "Report" at bounding box center [39, 56] width 11 height 4
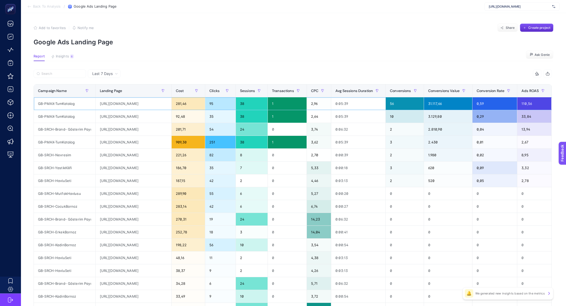
click at [61, 104] on div "GB-PMAX-TumKatalog" at bounding box center [65, 103] width 62 height 13
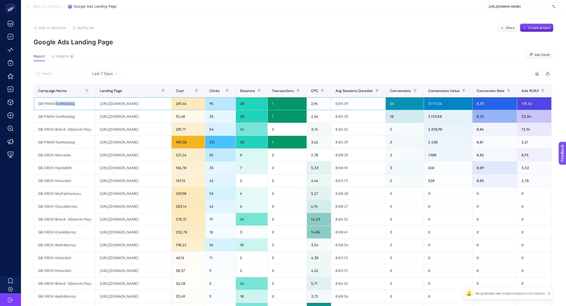
click at [61, 104] on div "GB-PMAX-TumKatalog" at bounding box center [65, 103] width 62 height 13
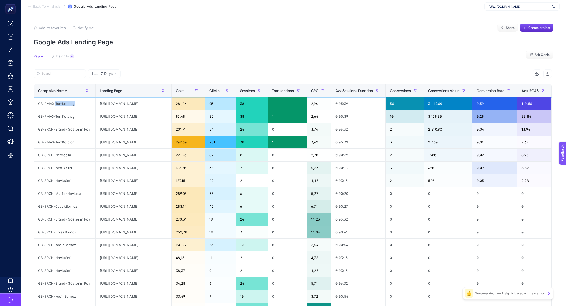
click at [61, 104] on div "GB-PMAX-TumKatalog" at bounding box center [65, 103] width 62 height 13
click at [68, 62] on article "Add to favorites false Notify me Share Create project Google Ads Landing Page R…" at bounding box center [293, 217] width 545 height 409
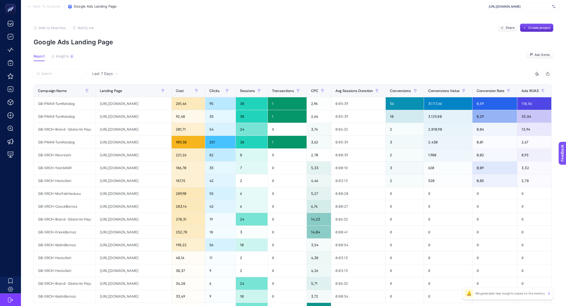
click at [62, 61] on section "Report Insights 6 We generated new insights based on the metrics Ask Genie" at bounding box center [294, 57] width 520 height 7
click at [62, 60] on button "Insights 6 We generated new insights based on the metrics" at bounding box center [62, 57] width 23 height 7
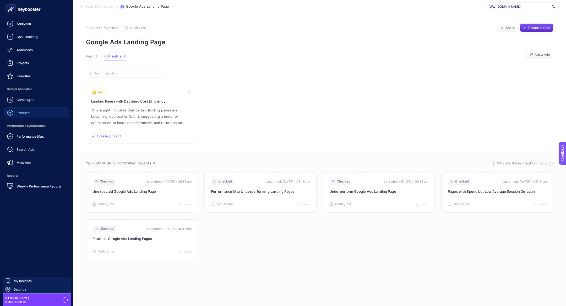
click at [24, 111] on span "Products" at bounding box center [24, 113] width 14 height 4
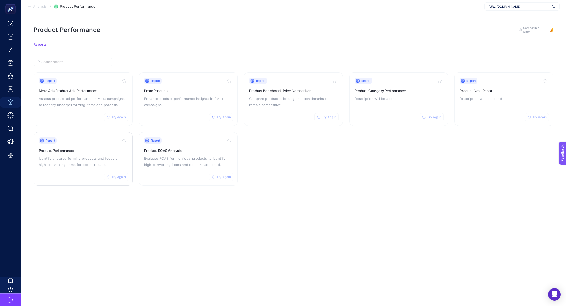
click at [74, 161] on p "Identify underperforming products and focus on high-converting items for better…" at bounding box center [83, 161] width 89 height 13
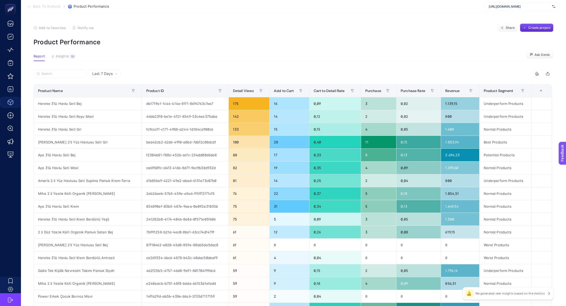
click at [50, 79] on div at bounding box center [163, 75] width 259 height 12
click at [49, 75] on input "Search" at bounding box center [61, 74] width 41 height 4
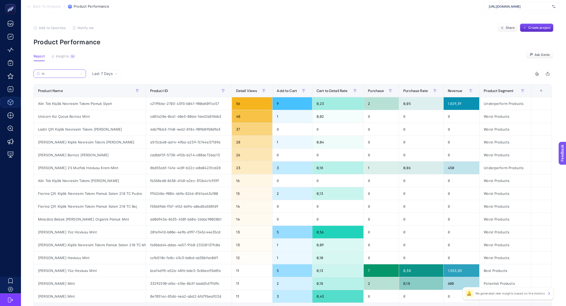
type input "i"
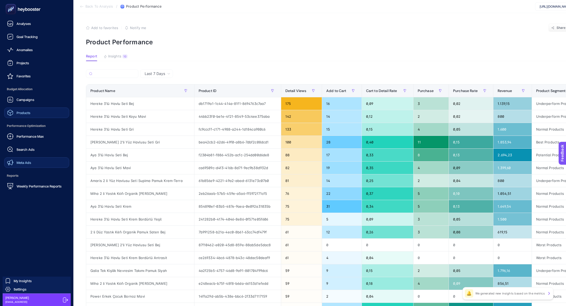
click at [22, 163] on span "Meta Ads" at bounding box center [24, 162] width 15 height 4
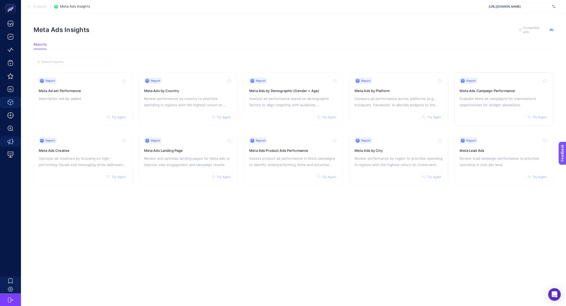
click at [500, 92] on h3 "Meta Ads Campaign Performance" at bounding box center [503, 90] width 89 height 5
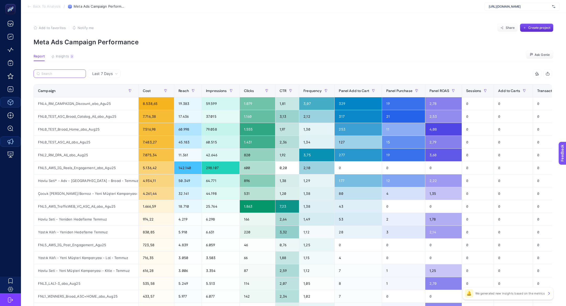
click at [59, 72] on input "Search" at bounding box center [61, 74] width 41 height 4
paste input "FNL2_RM_DPA_All_abo_Aug25"
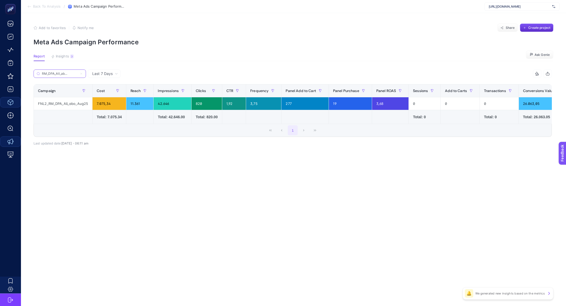
type input "FNL2_RM_DPA_All_abo_Aug25"
click at [33, 5] on span "Back To Analysis" at bounding box center [47, 6] width 28 height 4
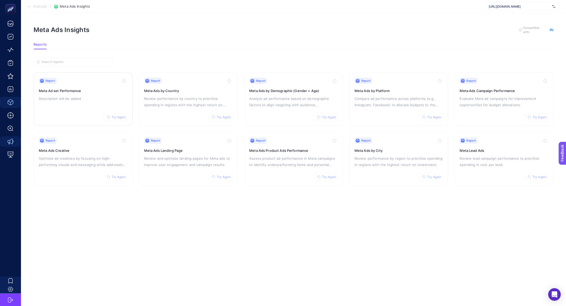
click at [70, 101] on div "Report Try Again Meta Ad set Performance Description will be added" at bounding box center [83, 99] width 89 height 43
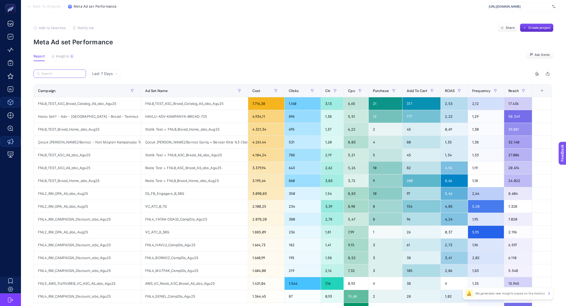
click at [50, 73] on input "Search" at bounding box center [61, 74] width 41 height 4
paste input "FNL2_RM_DPA_All_abo_Aug25"
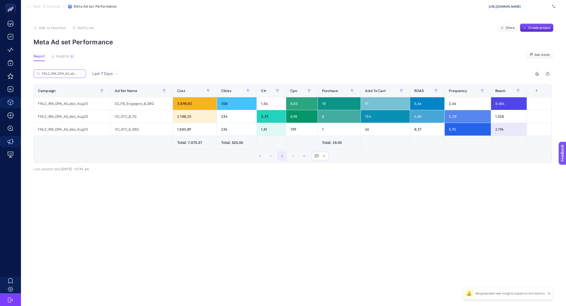
scroll to position [0, 10]
type input "FNL2_RM_DPA_All_abo_Aug25"
drag, startPoint x: 121, startPoint y: 104, endPoint x: 165, endPoint y: 107, distance: 44.1
click at [165, 108] on div "IG_FB_Engagers_0_30G" at bounding box center [142, 103] width 62 height 13
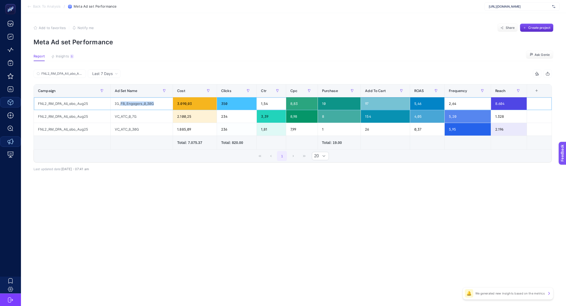
click at [147, 104] on div "IG_FB_Engagers_0_30G" at bounding box center [142, 103] width 62 height 13
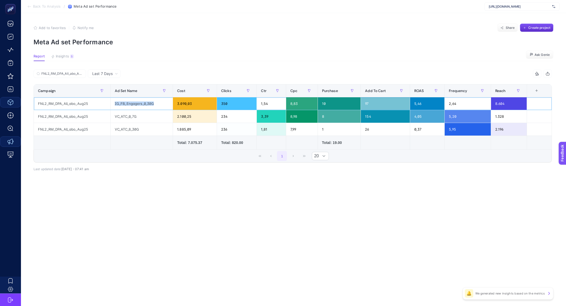
click at [147, 104] on div "IG_FB_Engagers_0_30G" at bounding box center [142, 103] width 62 height 13
click at [147, 105] on div "IG_FB_Engagers_0_30G" at bounding box center [142, 103] width 62 height 13
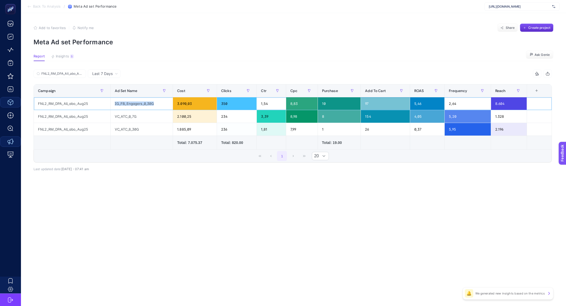
click at [147, 105] on div "IG_FB_Engagers_0_30G" at bounding box center [142, 103] width 62 height 13
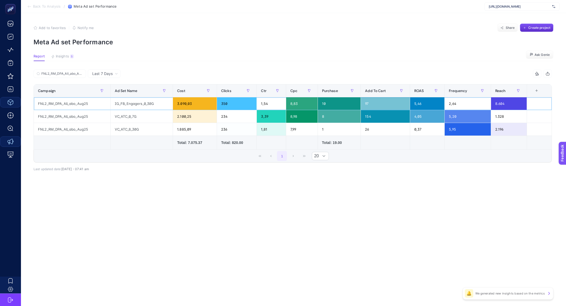
click at [147, 105] on div "IG_FB_Engagers_0_30G" at bounding box center [142, 103] width 62 height 13
click at [417, 89] on span "ROAS" at bounding box center [419, 91] width 10 height 4
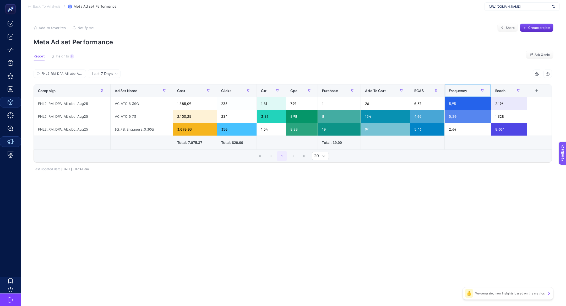
click at [451, 89] on span "Frequency" at bounding box center [458, 91] width 18 height 4
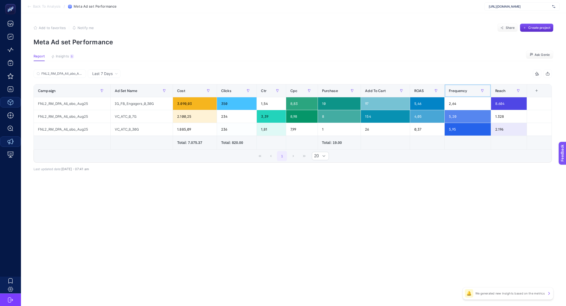
click at [451, 89] on span "Frequency" at bounding box center [458, 91] width 18 height 4
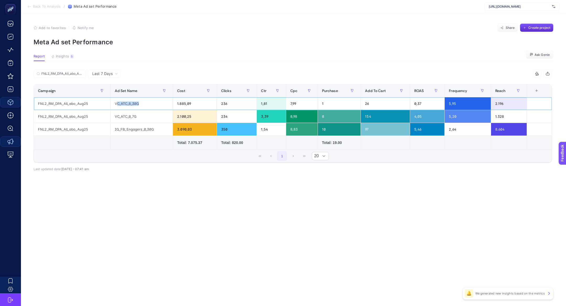
drag, startPoint x: 117, startPoint y: 102, endPoint x: 160, endPoint y: 105, distance: 43.0
click at [160, 105] on div "VC_ATC_8_30G" at bounding box center [142, 103] width 62 height 13
click at [131, 104] on div "VC_ATC_8_30G" at bounding box center [142, 103] width 62 height 13
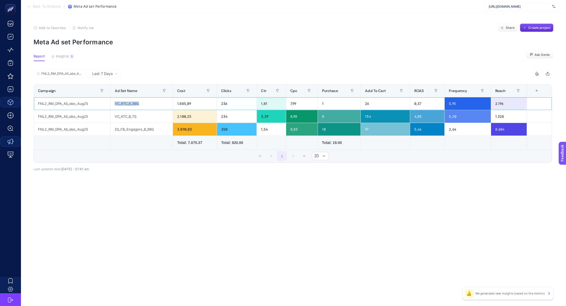
click at [125, 105] on div "VC_ATC_8_30G" at bounding box center [142, 103] width 62 height 13
drag, startPoint x: 114, startPoint y: 103, endPoint x: 143, endPoint y: 108, distance: 29.7
click at [143, 108] on div "VC_ATC_8_30G" at bounding box center [142, 103] width 62 height 13
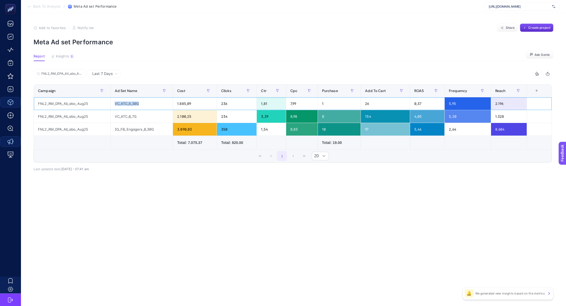
click at [142, 106] on div "VC_ATC_8_30G" at bounding box center [142, 103] width 62 height 13
drag, startPoint x: 117, startPoint y: 117, endPoint x: 138, endPoint y: 119, distance: 20.8
click at [138, 119] on div "VC_ATC_0_7G" at bounding box center [142, 116] width 62 height 13
drag, startPoint x: 136, startPoint y: 102, endPoint x: 142, endPoint y: 104, distance: 6.2
click at [142, 103] on div "VC_ATC_8_30G" at bounding box center [142, 103] width 62 height 13
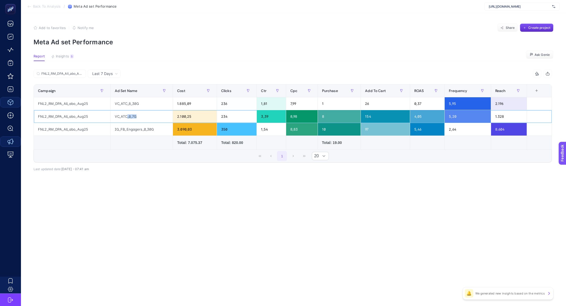
drag, startPoint x: 128, startPoint y: 115, endPoint x: 140, endPoint y: 116, distance: 12.6
click at [140, 116] on div "VC_ATC_0_7G" at bounding box center [142, 116] width 62 height 13
drag, startPoint x: 504, startPoint y: 117, endPoint x: 489, endPoint y: 118, distance: 15.3
click at [489, 118] on tr "FNL2_RM_DPA_All_abo_Aug25 VC_ATC_0_7G 2.100,25 234 3,39 8,98 8 154 4,05 5,20 1.…" at bounding box center [293, 116] width 518 height 13
drag, startPoint x: 120, startPoint y: 129, endPoint x: 156, endPoint y: 133, distance: 36.1
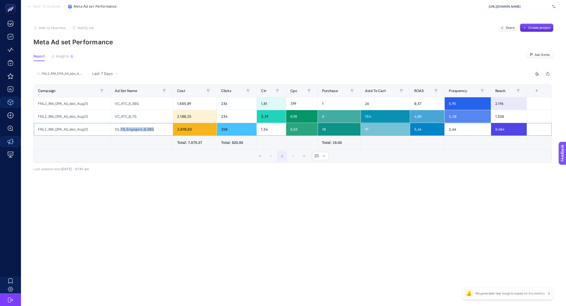
click at [156, 133] on div "IG_FB_Engagers_0_30G" at bounding box center [142, 129] width 62 height 13
click at [141, 101] on div "VC_ATC_8_30G" at bounding box center [142, 103] width 62 height 13
drag, startPoint x: 124, startPoint y: 129, endPoint x: 157, endPoint y: 133, distance: 33.5
click at [157, 134] on div "IG_FB_Engagers_0_30G" at bounding box center [142, 129] width 62 height 13
click at [32, 6] on li "Back To Analysis" at bounding box center [43, 6] width 33 height 4
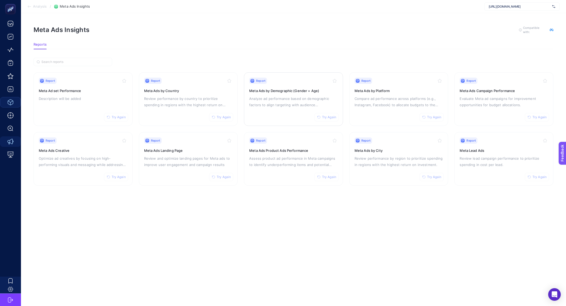
click at [307, 96] on p "Analyze ad performance based on demographic factors to align targeting with aud…" at bounding box center [293, 101] width 89 height 13
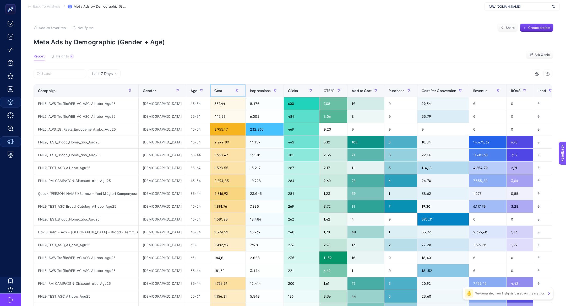
click at [214, 89] on span "Cost" at bounding box center [218, 91] width 8 height 4
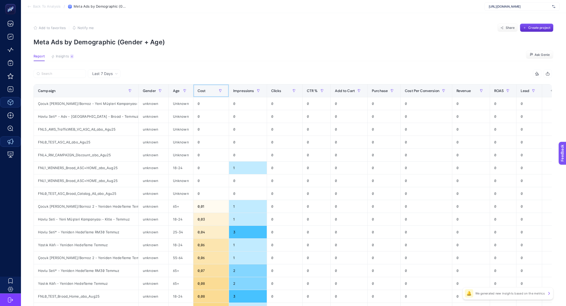
click at [200, 89] on span "Cost" at bounding box center [201, 91] width 8 height 4
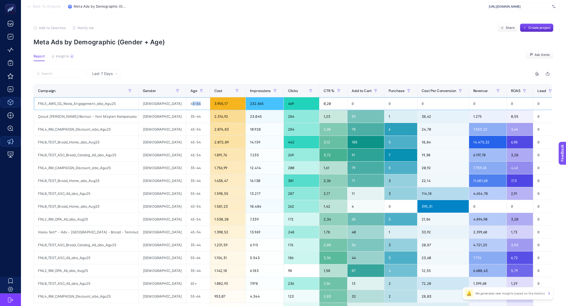
drag, startPoint x: 173, startPoint y: 105, endPoint x: 180, endPoint y: 106, distance: 7.7
click at [186, 106] on div "45-54" at bounding box center [197, 103] width 23 height 13
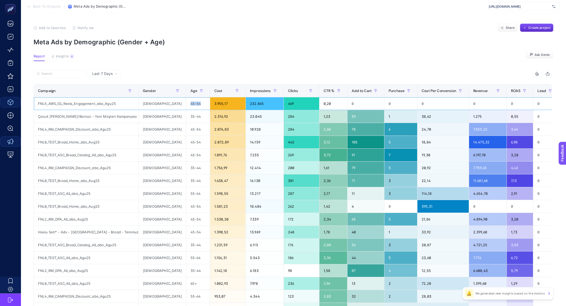
click at [186, 106] on div "45-54" at bounding box center [197, 103] width 23 height 13
copy tr "45-54"
click at [51, 77] on label at bounding box center [60, 73] width 52 height 8
click at [51, 76] on input "Search" at bounding box center [61, 74] width 41 height 4
paste input "45-54"
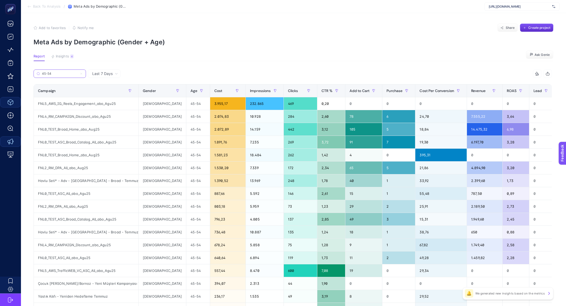
type input "45-54"
click at [146, 155] on div "male" at bounding box center [162, 155] width 47 height 13
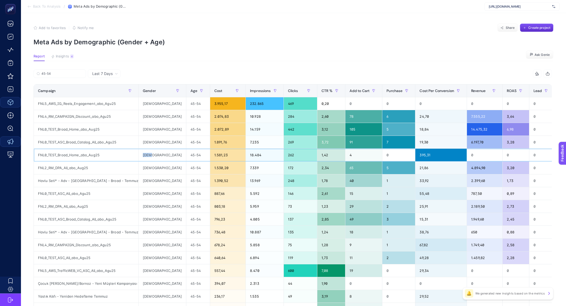
click at [146, 155] on div "male" at bounding box center [162, 155] width 47 height 13
click at [283, 95] on th "Gender" at bounding box center [300, 90] width 34 height 13
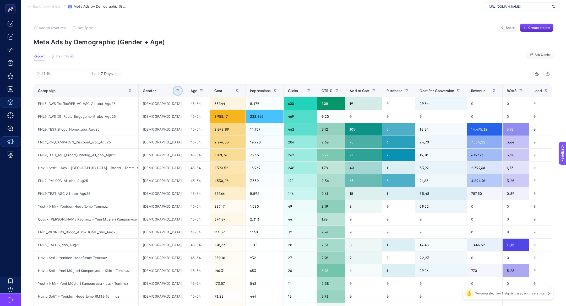
click at [176, 92] on icon "button" at bounding box center [177, 90] width 3 height 3
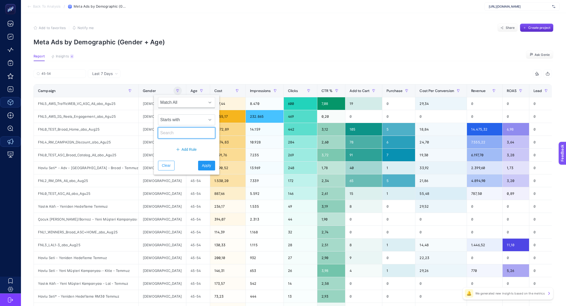
click at [169, 132] on input "text" at bounding box center [186, 132] width 57 height 11
type input "male"
click at [202, 166] on span "Apply" at bounding box center [206, 166] width 9 height 6
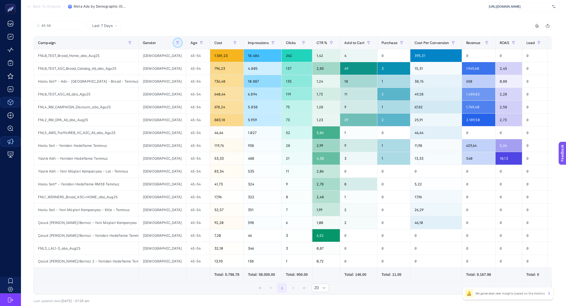
scroll to position [48, 0]
drag, startPoint x: 62, startPoint y: 180, endPoint x: 98, endPoint y: 180, distance: 36.9
click at [98, 180] on div "Havlu Seti* - Yeniden Hedefleme RM30 Temmuz" at bounding box center [86, 183] width 105 height 13
click at [102, 184] on div "Havlu Seti* - Yeniden Hedefleme RM30 Temmuz" at bounding box center [86, 183] width 105 height 13
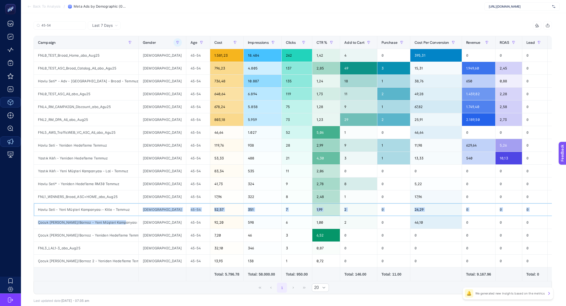
drag, startPoint x: 48, startPoint y: 210, endPoint x: 121, endPoint y: 219, distance: 73.8
click at [121, 219] on tbody "FNL0_TEST_Broad_Home_abo_Aug25 male 45-54 1.581,23 18.484 262 1,42 4 0 395,31 0…" at bounding box center [300, 158] width 533 height 218
click at [121, 219] on div "Çocuk [PERSON_NAME]/Bornoz - Yeni Müşteri Kampanyası Temmuz" at bounding box center [86, 222] width 105 height 13
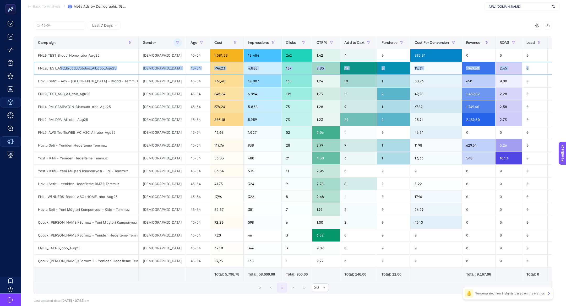
drag, startPoint x: 60, startPoint y: 68, endPoint x: 95, endPoint y: 76, distance: 35.3
click at [95, 76] on tbody "FNL0_TEST_Broad_Home_abo_Aug25 male 45-54 1.581,23 18.484 262 1,42 4 0 395,31 0…" at bounding box center [300, 158] width 533 height 218
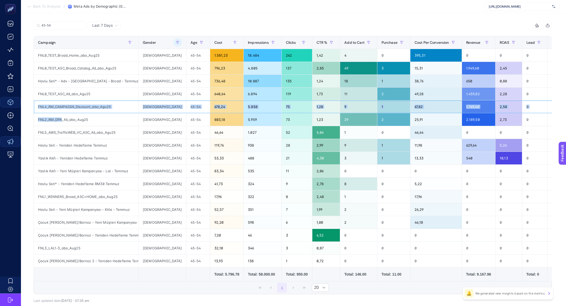
drag, startPoint x: 52, startPoint y: 103, endPoint x: 62, endPoint y: 119, distance: 19.1
click at [62, 120] on tbody "FNL0_TEST_Broad_Home_abo_Aug25 male 45-54 1.581,23 18.484 262 1,42 4 0 395,31 0…" at bounding box center [300, 158] width 533 height 218
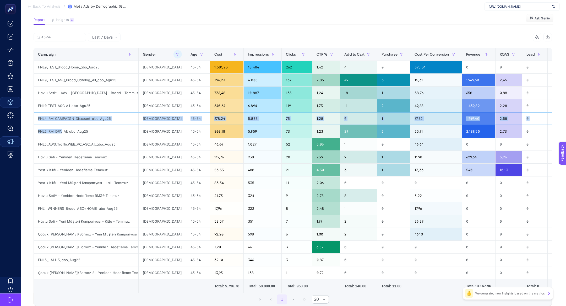
scroll to position [35, 0]
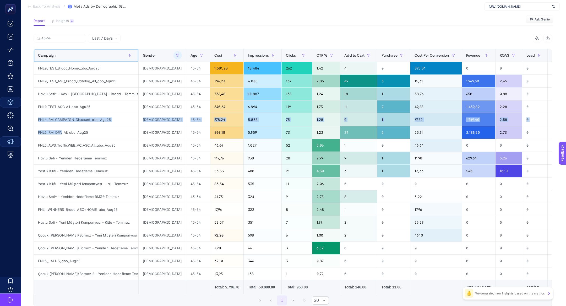
click at [186, 50] on th "Campaign" at bounding box center [198, 55] width 24 height 13
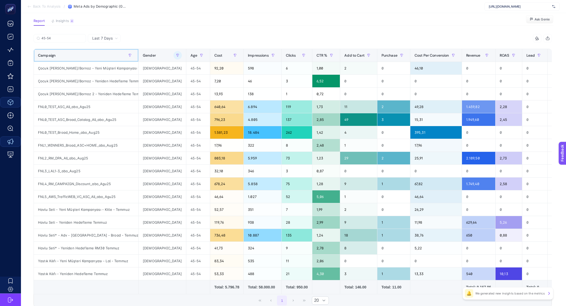
click at [123, 56] on div "Campaign" at bounding box center [86, 55] width 96 height 8
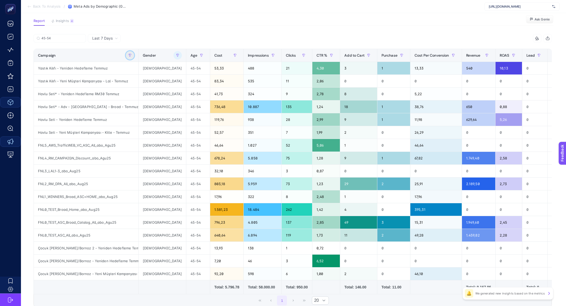
click at [126, 54] on button "button" at bounding box center [130, 55] width 8 height 8
click at [146, 105] on div "Starts with" at bounding box center [156, 91] width 65 height 32
click at [143, 103] on div "Starts with" at bounding box center [156, 91] width 65 height 32
click at [146, 107] on div "Add Rule" at bounding box center [156, 114] width 65 height 14
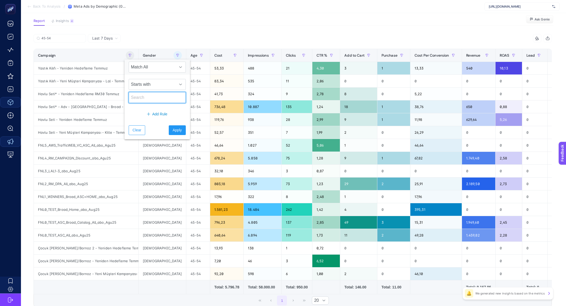
click at [144, 101] on input "text" at bounding box center [157, 97] width 57 height 11
type input "f"
type input "fnl"
click at [156, 77] on div "Starts with fnl" at bounding box center [156, 91] width 65 height 32
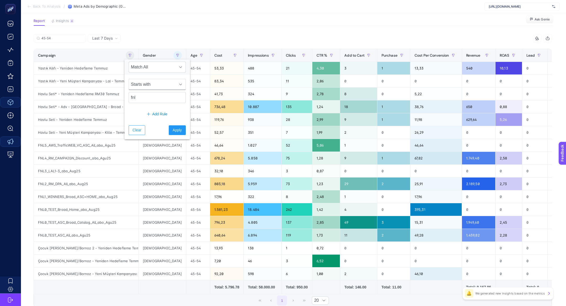
click at [156, 82] on span "Starts with" at bounding box center [152, 84] width 47 height 10
click at [150, 105] on li "Contains" at bounding box center [154, 107] width 51 height 10
click at [173, 130] on span "Apply" at bounding box center [177, 130] width 9 height 6
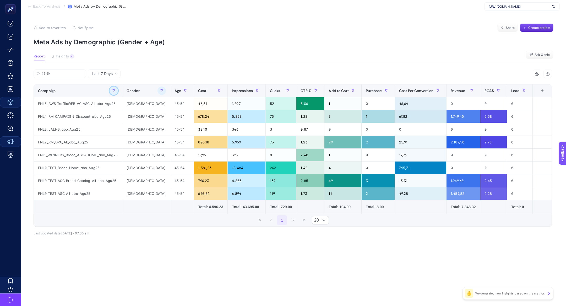
scroll to position [0, 0]
click at [198, 89] on div "Cost" at bounding box center [210, 90] width 25 height 8
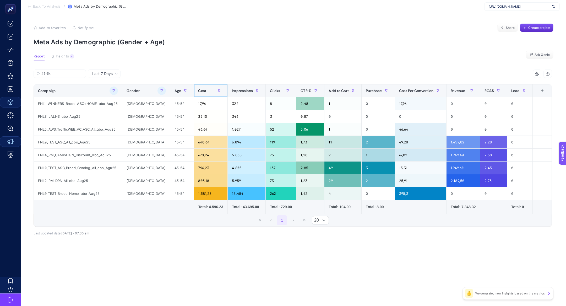
click at [198, 89] on div "Cost" at bounding box center [210, 90] width 25 height 8
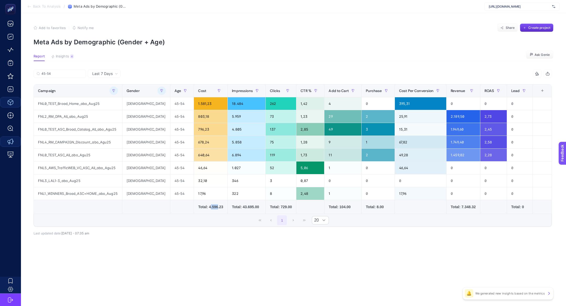
drag, startPoint x: 195, startPoint y: 204, endPoint x: 204, endPoint y: 206, distance: 9.0
click at [205, 206] on div "Total: 4.596.23" at bounding box center [210, 206] width 25 height 5
click at [456, 202] on td "Total: 7.348.32" at bounding box center [463, 207] width 34 height 14
click at [462, 202] on td "Total: 7.348.32" at bounding box center [463, 207] width 34 height 14
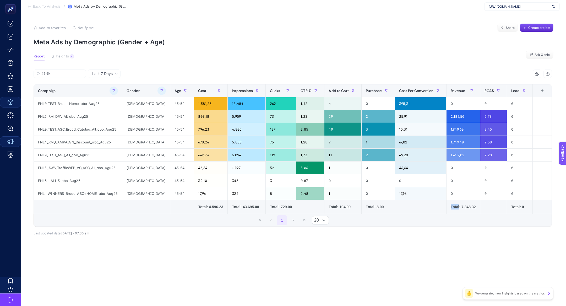
click at [462, 202] on td "Total: 7.348.32" at bounding box center [463, 207] width 34 height 14
click at [266, 95] on th "Gender" at bounding box center [281, 90] width 31 height 13
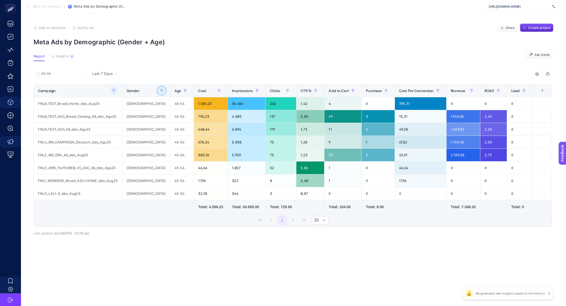
click at [157, 92] on button "button" at bounding box center [161, 90] width 8 height 8
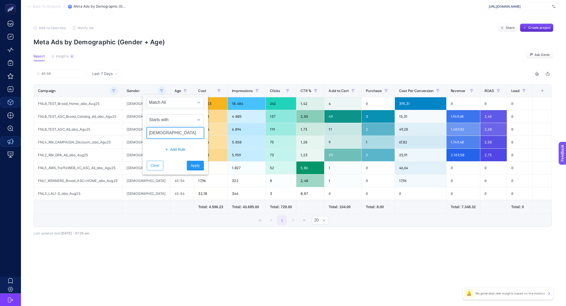
click at [150, 135] on input "male" at bounding box center [175, 132] width 57 height 11
click at [157, 122] on span "Starts with" at bounding box center [170, 119] width 47 height 10
click at [157, 119] on span "Starts with" at bounding box center [170, 119] width 47 height 10
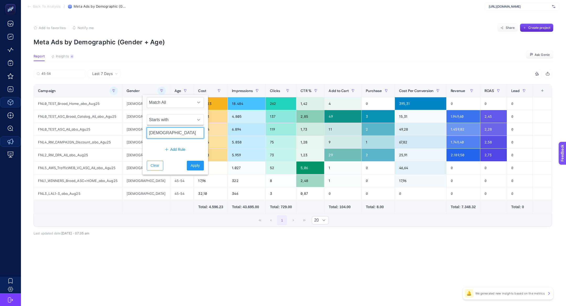
click at [157, 135] on input "male" at bounding box center [175, 132] width 57 height 11
type input "fem"
click at [192, 163] on span "Apply" at bounding box center [195, 166] width 9 height 6
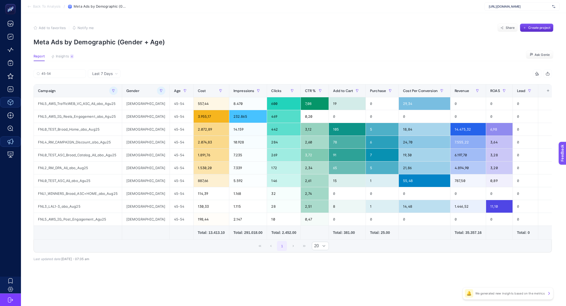
drag, startPoint x: 187, startPoint y: 231, endPoint x: 212, endPoint y: 234, distance: 25.8
click at [198, 232] on div "Total: 13.413.10" at bounding box center [211, 232] width 27 height 5
drag, startPoint x: 94, startPoint y: 218, endPoint x: 123, endPoint y: 222, distance: 29.1
click at [122, 222] on div "FNL5_AWS_IG_Post_Engagement_Agu25" at bounding box center [78, 219] width 88 height 13
click at [190, 36] on section "Add to favorites false Notify me Share Create project Meta Ads by Demographic (…" at bounding box center [294, 35] width 520 height 22
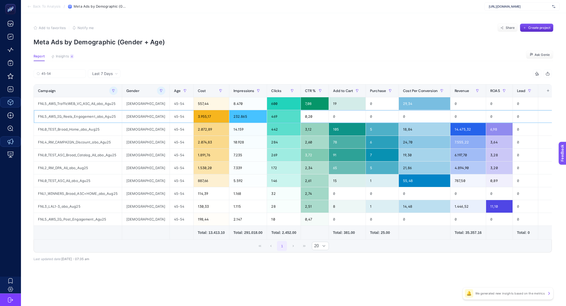
click at [53, 117] on div "FNL5_AWS_IG_Reels_Engagement_abo_Agu25" at bounding box center [78, 116] width 88 height 13
click at [157, 93] on button "button" at bounding box center [161, 90] width 8 height 8
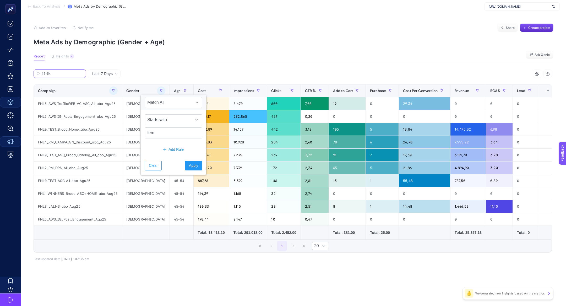
click at [69, 74] on input "45-54" at bounding box center [61, 74] width 41 height 4
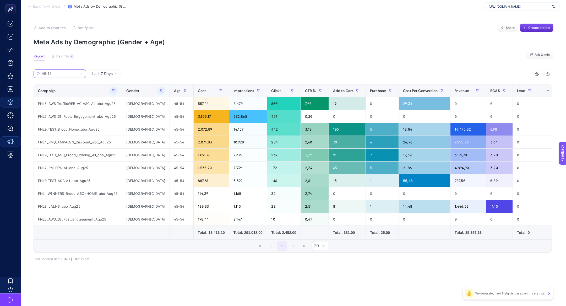
click at [69, 74] on input "45-54" at bounding box center [60, 74] width 36 height 4
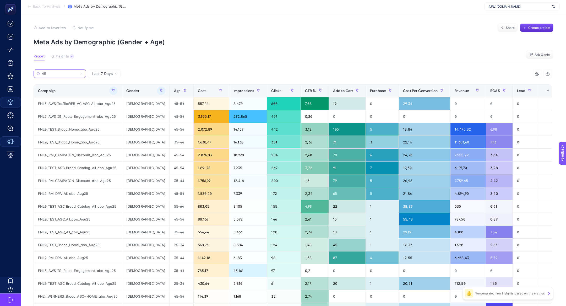
type input "4"
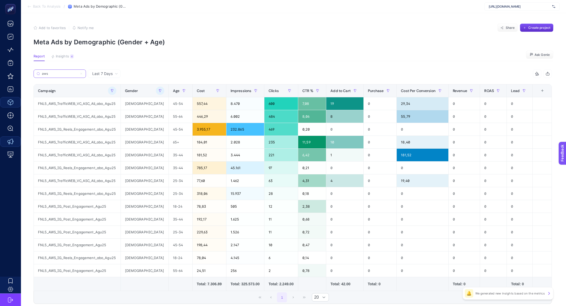
type input "aws"
click at [158, 92] on icon "button" at bounding box center [159, 90] width 3 height 3
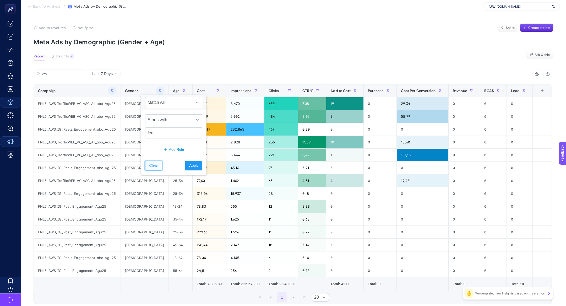
click at [154, 169] on button "Clear" at bounding box center [153, 166] width 17 height 10
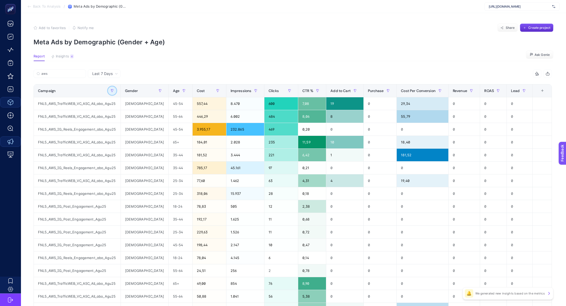
click at [113, 89] on icon "button" at bounding box center [112, 90] width 2 height 3
click at [201, 52] on article "Add to favorites false Notify me Share Create project Meta Ads by Demographic (…" at bounding box center [293, 217] width 545 height 409
click at [453, 90] on span "Revenue" at bounding box center [460, 91] width 14 height 4
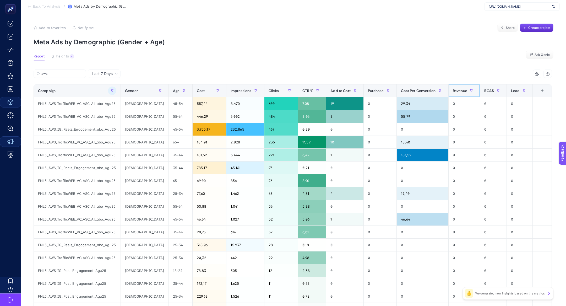
click at [453, 90] on span "Revenue" at bounding box center [460, 91] width 14 height 4
click at [113, 90] on icon "button" at bounding box center [112, 90] width 3 height 3
click at [124, 167] on span "Clear" at bounding box center [123, 166] width 9 height 6
click at [75, 69] on article "Add to favorites false Notify me Share Create project Meta Ads by Demographic (…" at bounding box center [293, 217] width 545 height 409
click at [78, 72] on input "aws" at bounding box center [61, 74] width 41 height 4
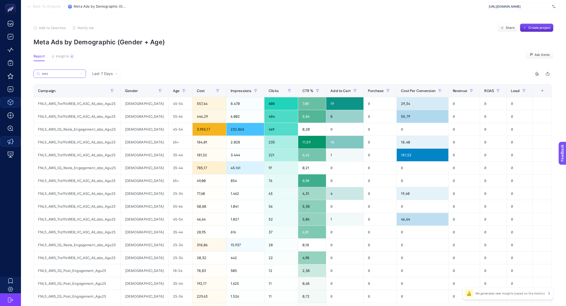
click at [81, 73] on icon at bounding box center [81, 73] width 3 height 3
click at [78, 73] on input "aws" at bounding box center [60, 74] width 36 height 4
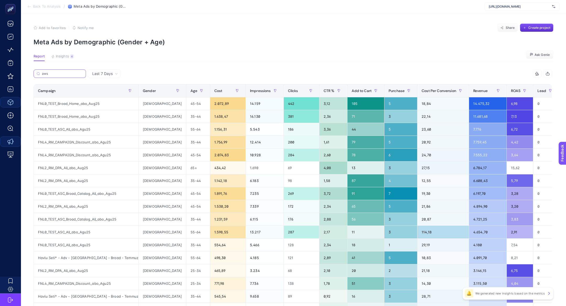
click at [62, 75] on input "aws" at bounding box center [62, 74] width 41 height 4
type input "aws"
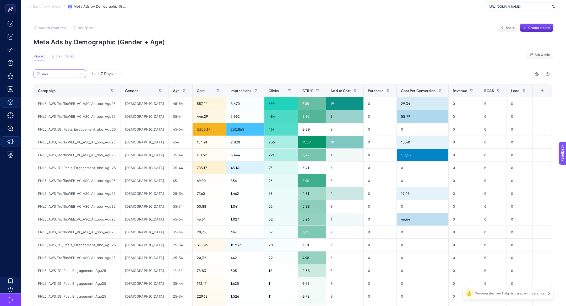
click at [64, 72] on input "aws" at bounding box center [60, 74] width 36 height 4
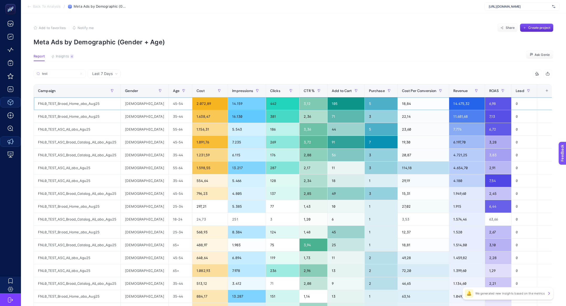
click at [74, 100] on div "FNL0_TEST_Broad_Home_abo_Aug25" at bounding box center [77, 103] width 87 height 13
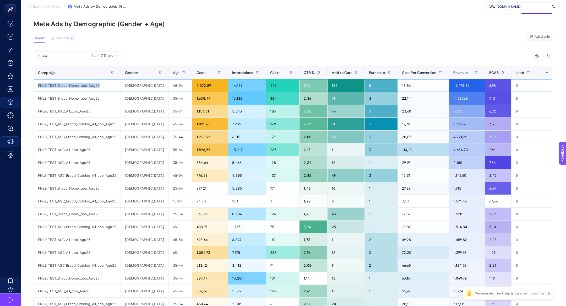
scroll to position [17, 0]
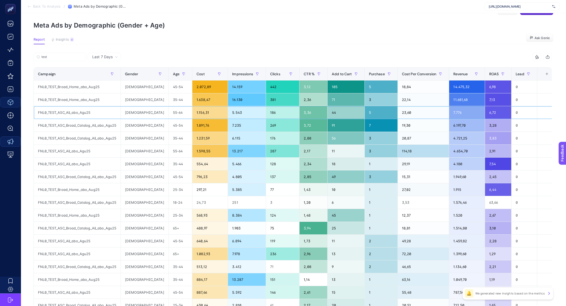
click at [71, 112] on div "FNL0_TEST_ASC_All_abo_Agu25" at bounding box center [77, 112] width 87 height 13
copy tr "FNL0_TEST_ASC_All_abo_Agu25"
click at [62, 55] on input "test" at bounding box center [61, 57] width 41 height 4
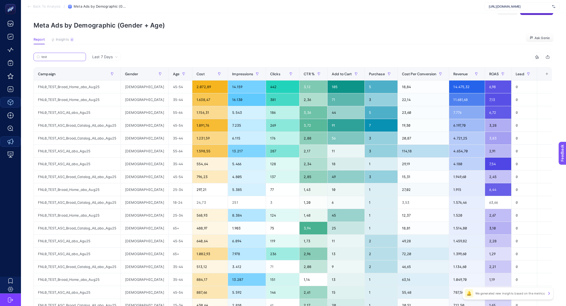
click at [62, 55] on input "test" at bounding box center [61, 57] width 41 height 4
click at [62, 55] on input "test" at bounding box center [60, 57] width 36 height 4
paste input "FNL0_TEST_ASC_All_abo_Agu25"
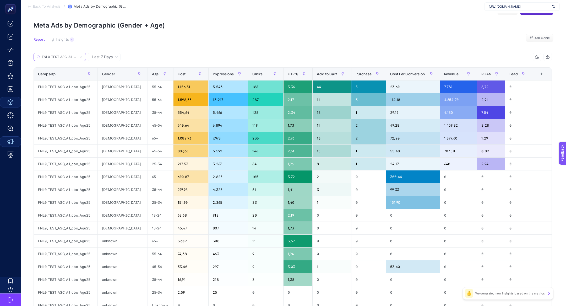
scroll to position [0, 13]
type input "FNL0_TEST_ASC_All_abo_Agu25"
click at [178, 72] on span "Cost" at bounding box center [182, 74] width 8 height 4
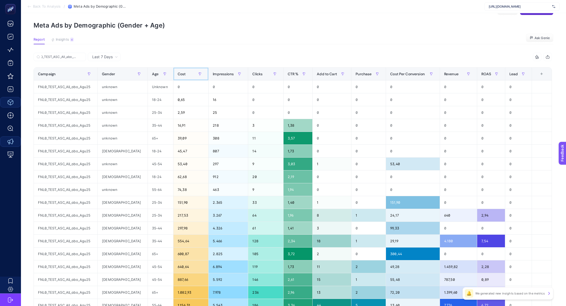
scroll to position [0, 0]
click at [178, 72] on span "Cost" at bounding box center [182, 74] width 8 height 4
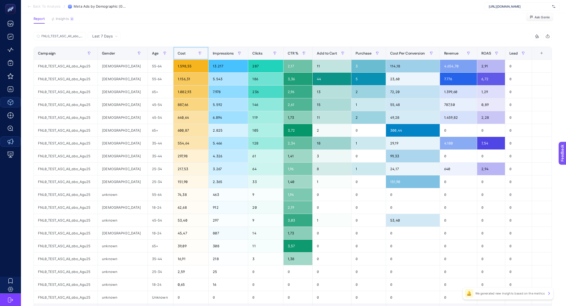
scroll to position [16, 0]
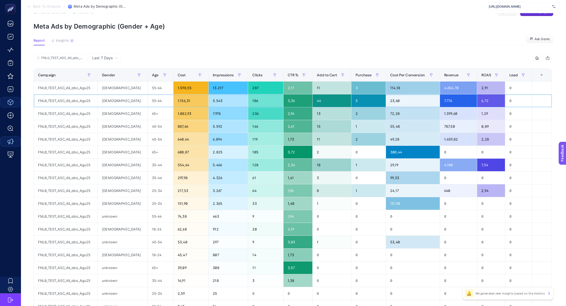
click at [390, 102] on div "23,60" at bounding box center [413, 100] width 54 height 13
click at [386, 87] on div "114,18" at bounding box center [413, 87] width 54 height 13
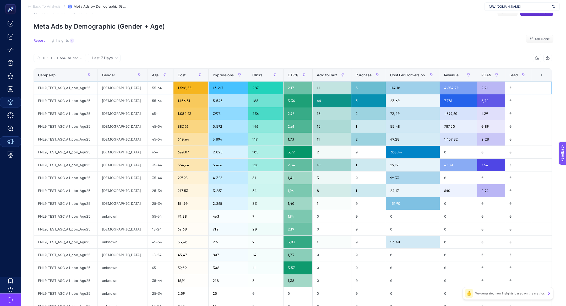
click at [386, 87] on div "114,18" at bounding box center [413, 87] width 54 height 13
drag, startPoint x: 135, startPoint y: 153, endPoint x: 428, endPoint y: 145, distance: 292.9
click at [428, 300] on tr "FNL0_TEST_ASC_All_abo_Agu25 female 65+ 600,87 2.825 105 3,72 2 0 300,44 0 0 0" at bounding box center [293, 306] width 518 height 13
click at [429, 150] on div "300,44" at bounding box center [413, 152] width 54 height 13
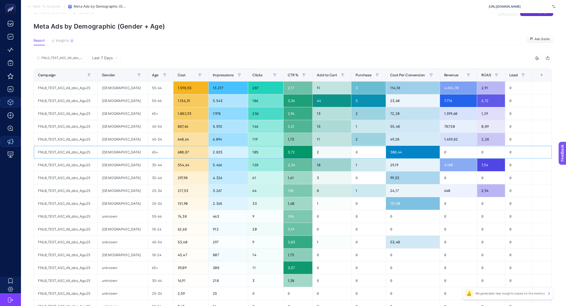
click at [429, 150] on div "300,44" at bounding box center [413, 152] width 54 height 13
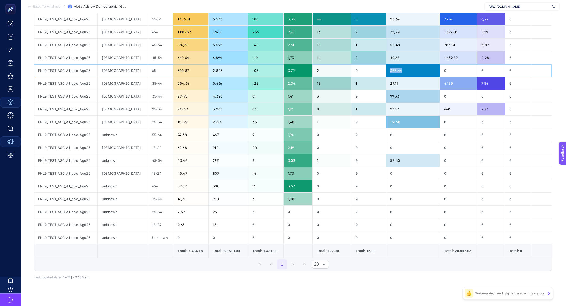
scroll to position [98, 0]
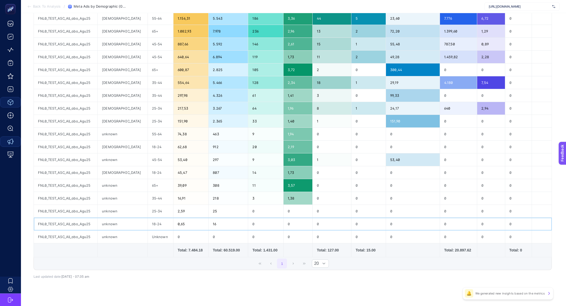
click at [148, 221] on div "18-24" at bounding box center [160, 223] width 25 height 13
click at [147, 217] on td "18-24" at bounding box center [160, 223] width 26 height 13
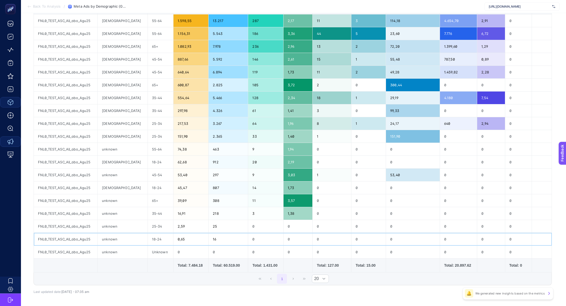
scroll to position [83, 0]
click at [149, 239] on div "18-24" at bounding box center [160, 239] width 25 height 13
drag, startPoint x: 137, startPoint y: 239, endPoint x: 99, endPoint y: 236, distance: 37.8
click at [99, 236] on tr "FNL0_TEST_ASC_All_abo_Agu25 unknown 18-24 0,65 16 0 0 0 0 0 0 0 0" at bounding box center [293, 239] width 518 height 13
click at [97, 236] on div "FNL0_TEST_ASC_All_abo_Agu25" at bounding box center [66, 239] width 64 height 13
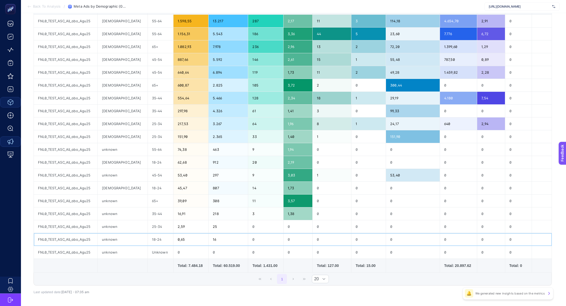
click at [97, 236] on div "FNL0_TEST_ASC_All_abo_Agu25" at bounding box center [66, 239] width 64 height 13
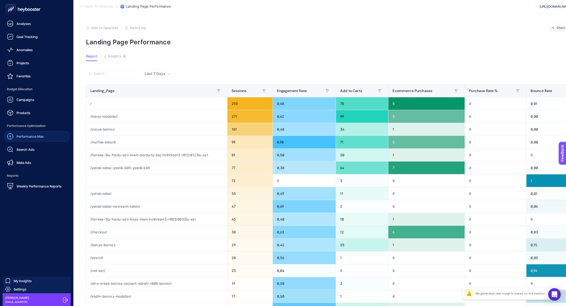
click at [24, 139] on div "Performance Max" at bounding box center [25, 136] width 37 height 6
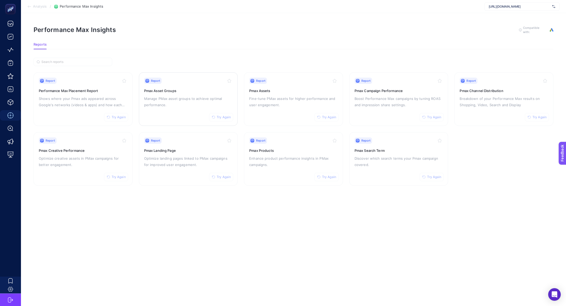
click at [170, 97] on p "Manage PMax asset groups to achieve optimal performance." at bounding box center [188, 101] width 89 height 13
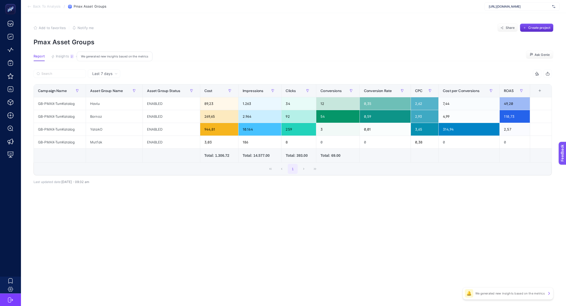
click at [67, 56] on span "Insights" at bounding box center [62, 56] width 13 height 4
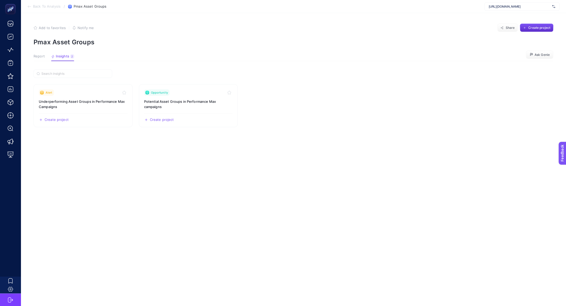
click at [51, 60] on button "Report" at bounding box center [62, 57] width 23 height 7
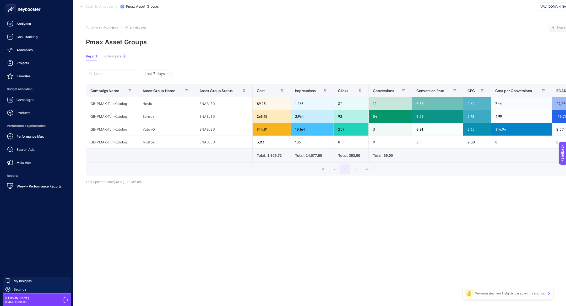
click at [8, 15] on div at bounding box center [36, 9] width 65 height 18
click at [8, 12] on rect at bounding box center [11, 9] width 9 height 9
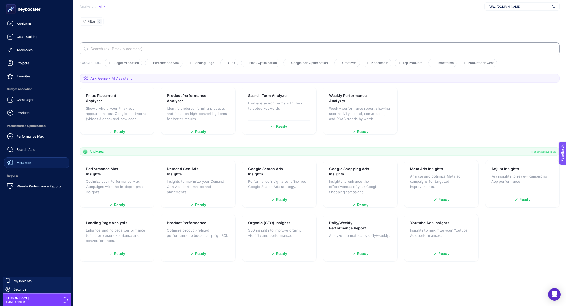
click at [33, 160] on link "Meta Ads" at bounding box center [36, 162] width 65 height 10
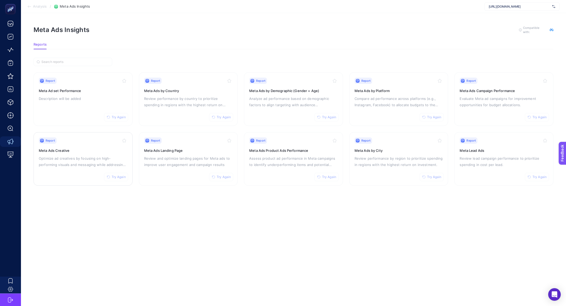
click at [98, 166] on p "Optimize ad creatives by focusing on high-performing visuals and messaging whil…" at bounding box center [83, 161] width 89 height 13
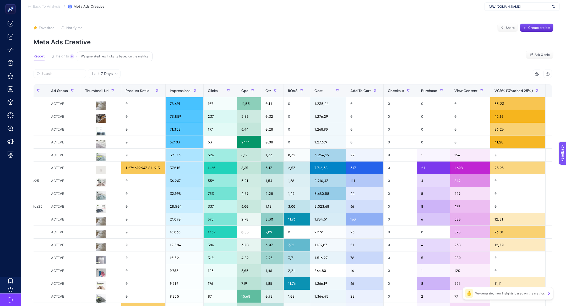
click at [63, 60] on button "Insights 9 We generated new insights based on the metrics" at bounding box center [62, 57] width 23 height 7
